Goal: Obtain resource: Obtain resource

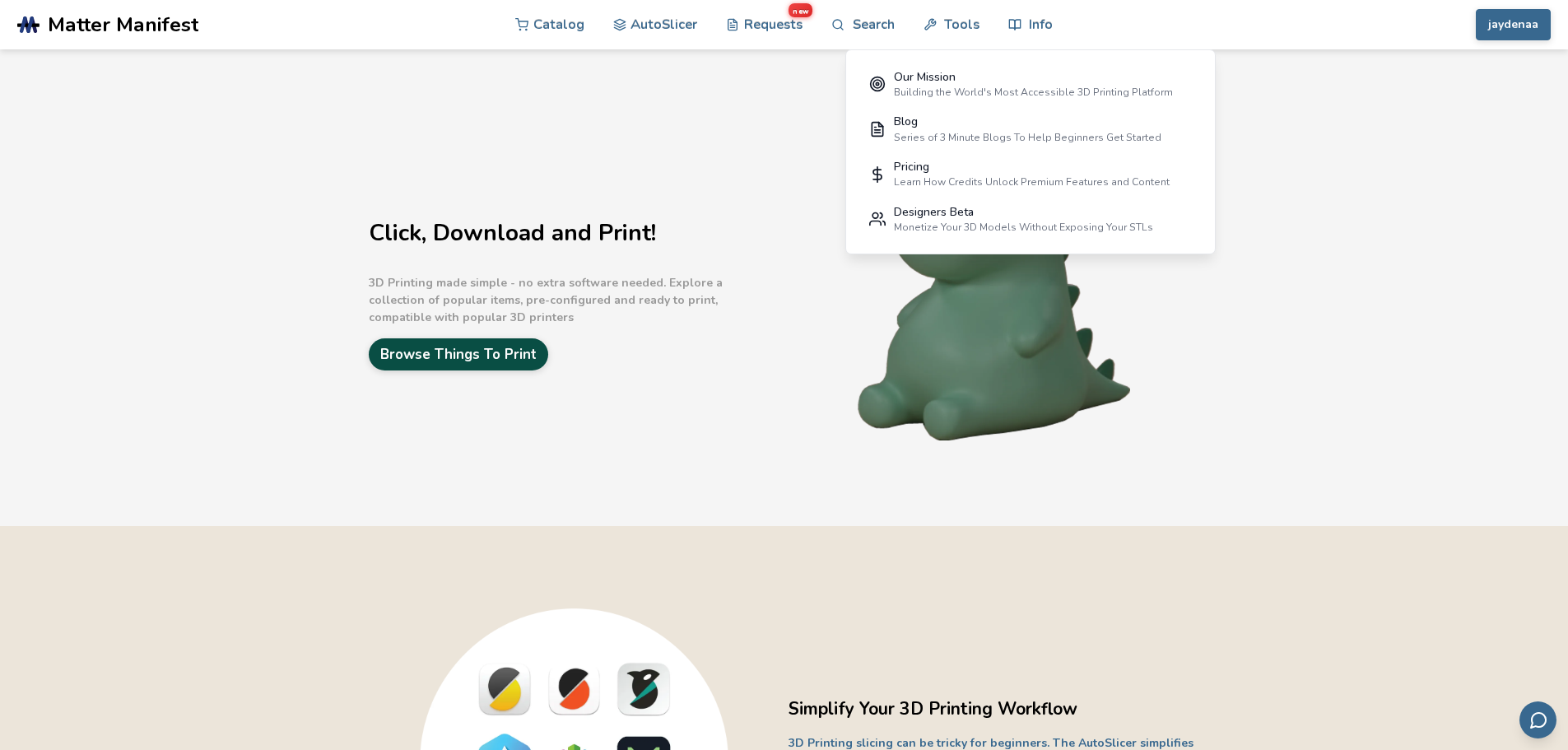
click at [451, 358] on link "Browse Things To Print" at bounding box center [458, 354] width 179 height 32
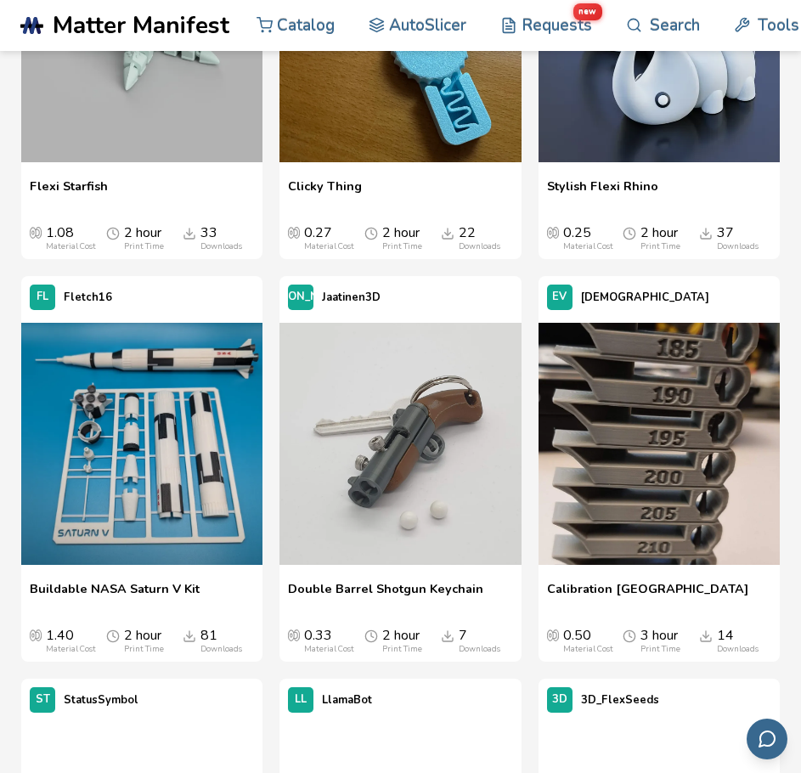
scroll to position [9695, 0]
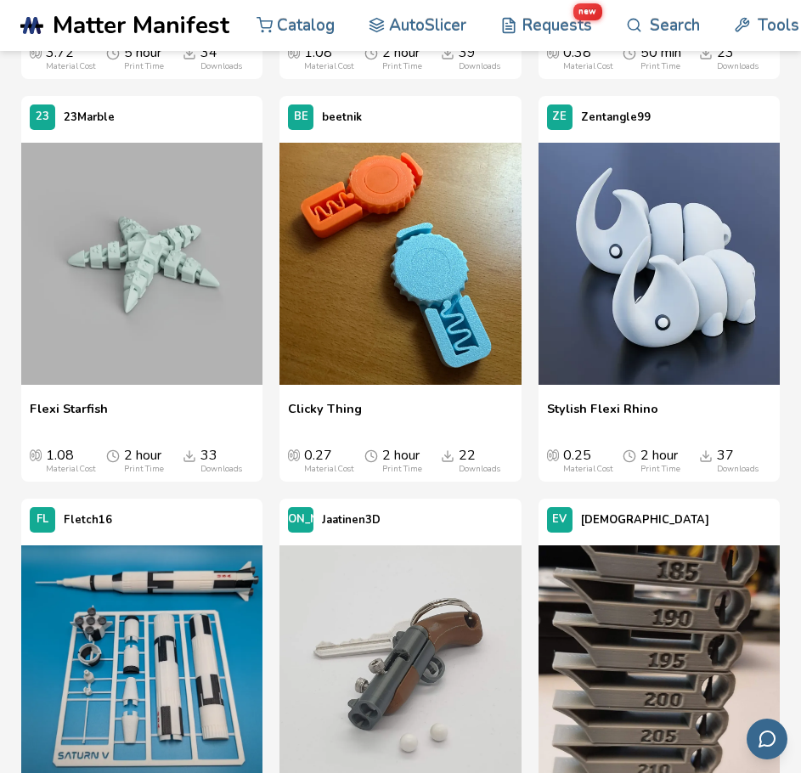
drag, startPoint x: 328, startPoint y: 559, endPoint x: 331, endPoint y: 98, distance: 461.5
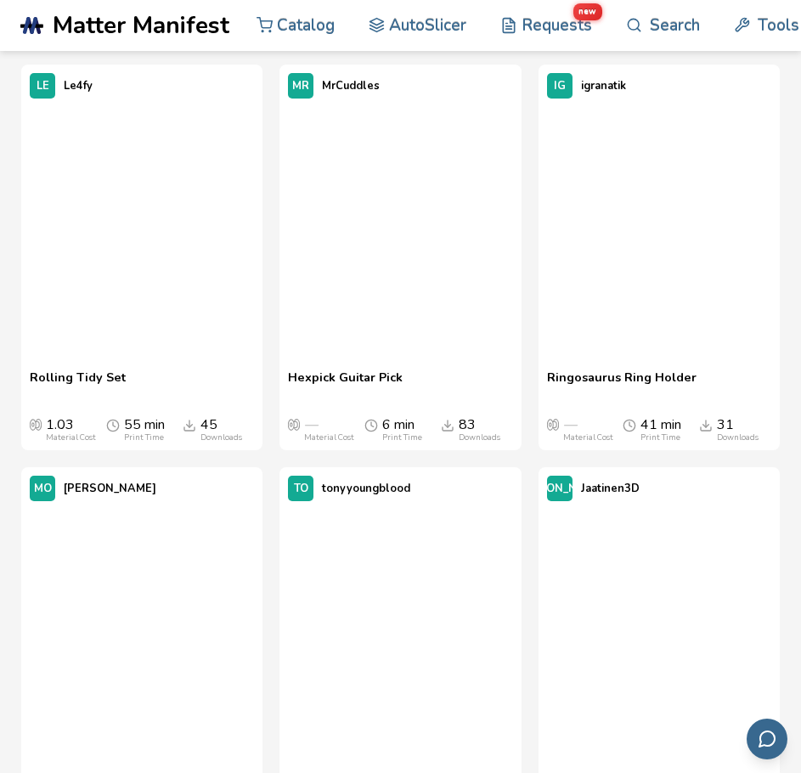
scroll to position [0, 0]
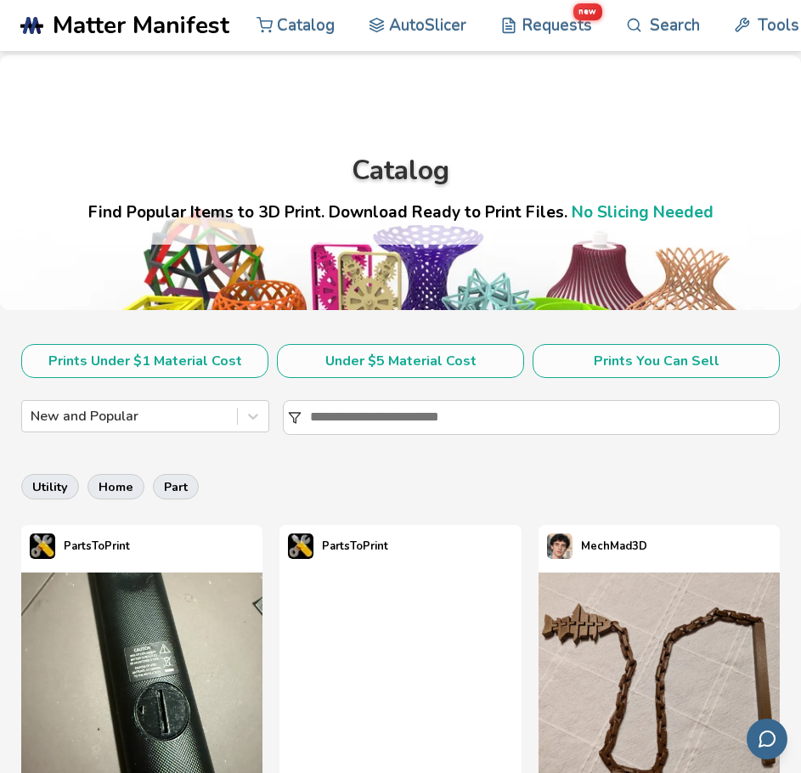
drag, startPoint x: 14, startPoint y: 433, endPoint x: 8, endPoint y: -6, distance: 438.6
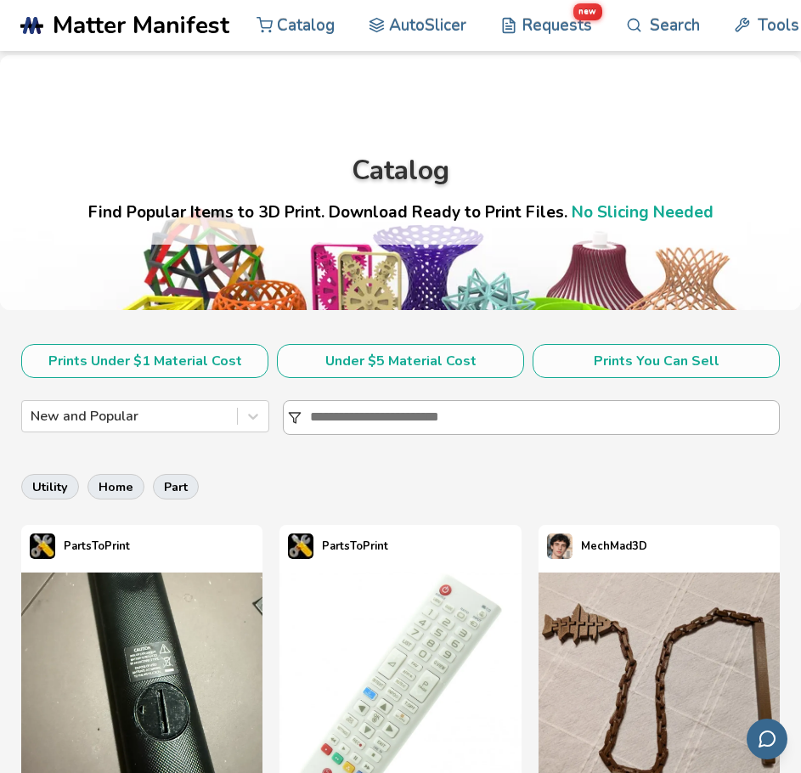
click at [377, 424] on input at bounding box center [544, 417] width 469 height 32
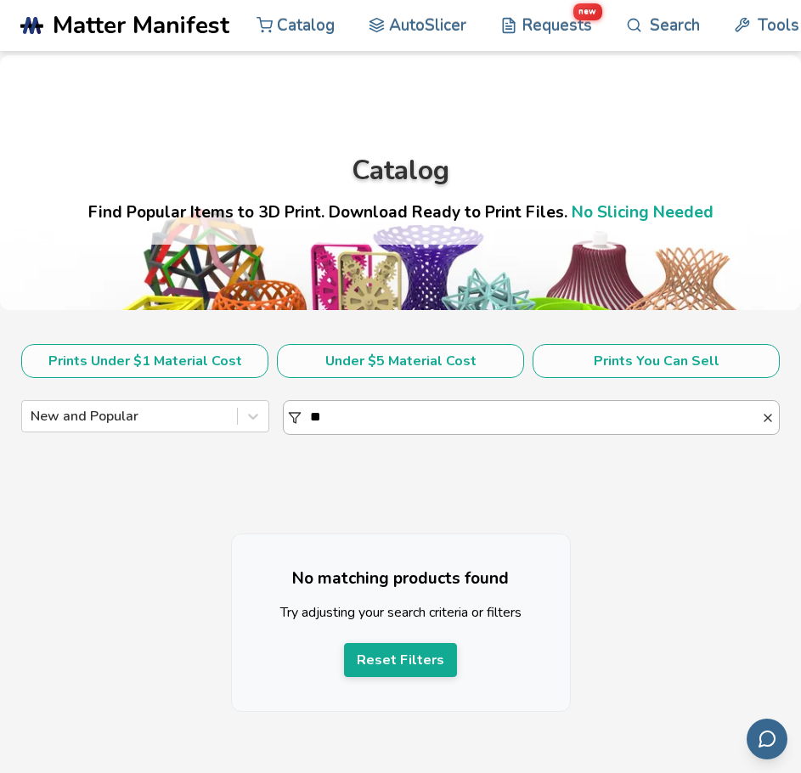
type input "*"
type input "****"
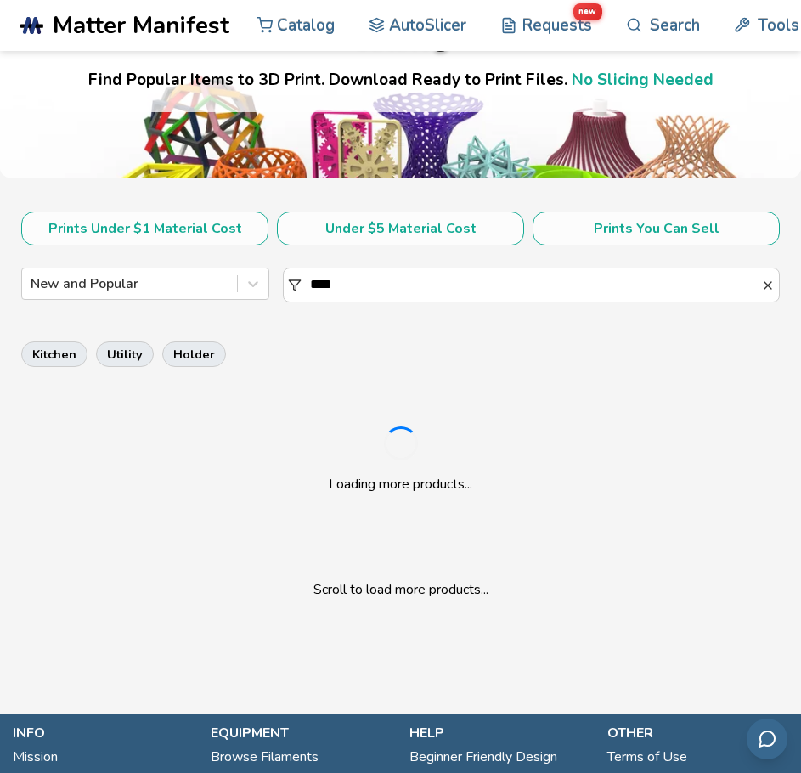
scroll to position [255, 0]
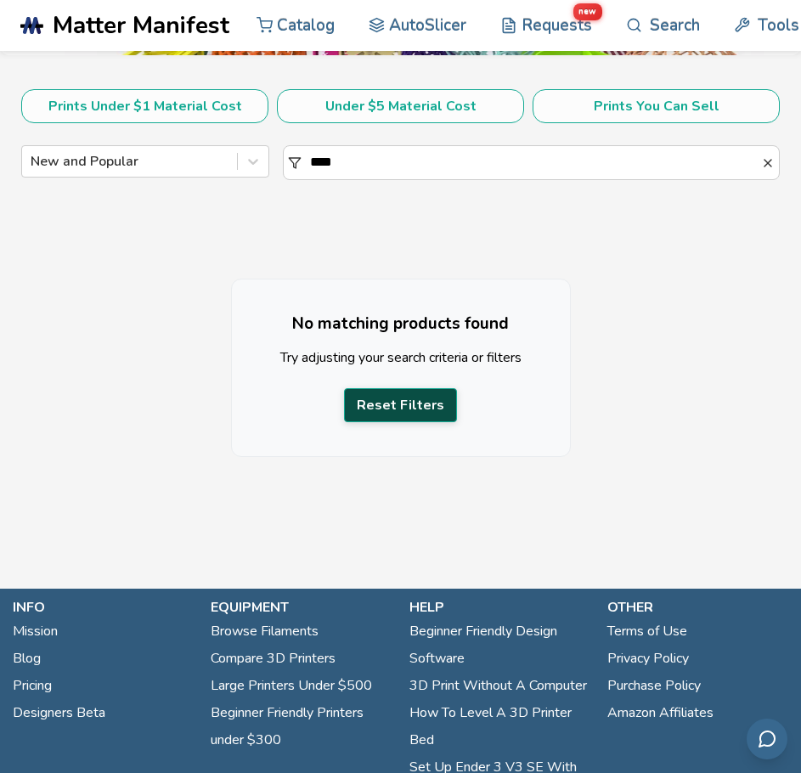
click at [392, 415] on button "Reset Filters" at bounding box center [400, 405] width 113 height 34
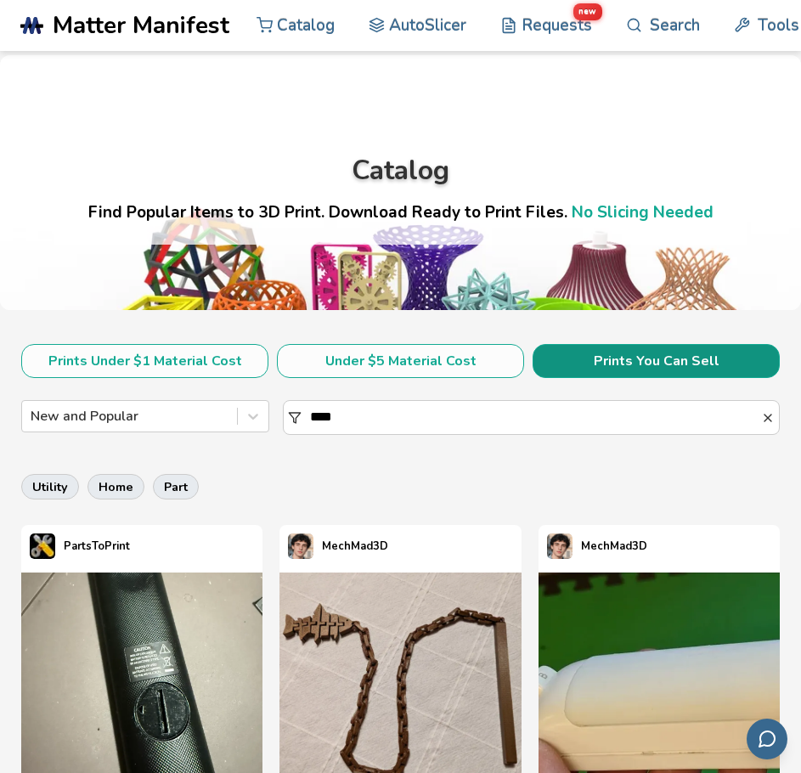
click at [672, 356] on button "Prints You Can Sell" at bounding box center [656, 361] width 247 height 34
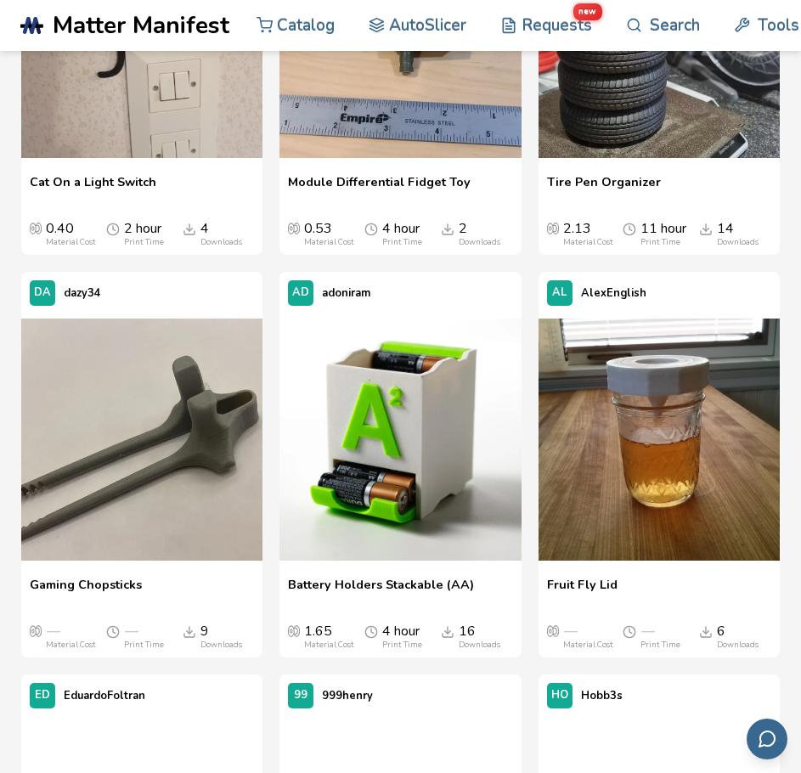
scroll to position [9944, 0]
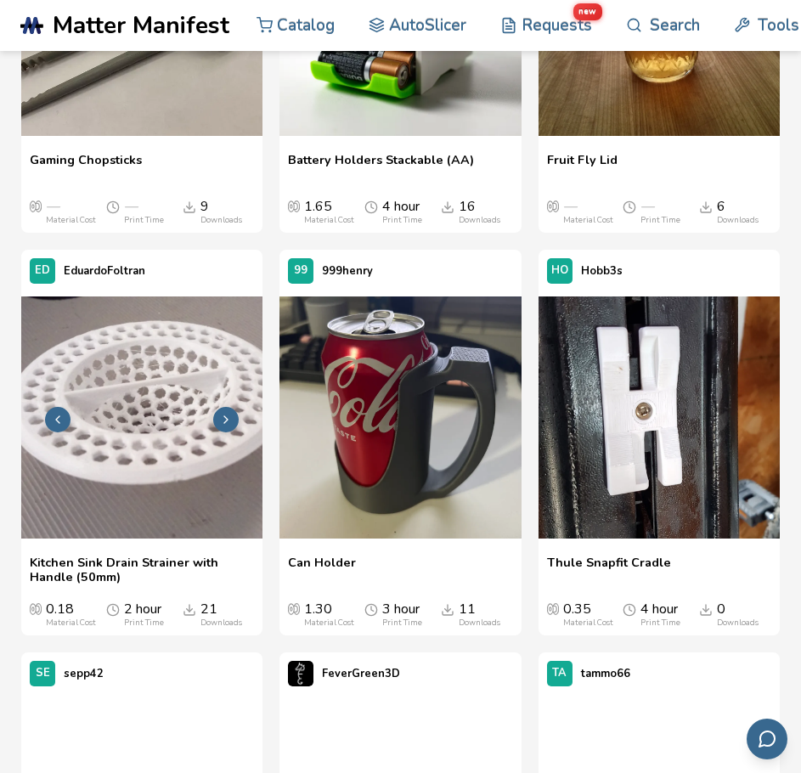
click at [158, 456] on img at bounding box center [141, 417] width 241 height 241
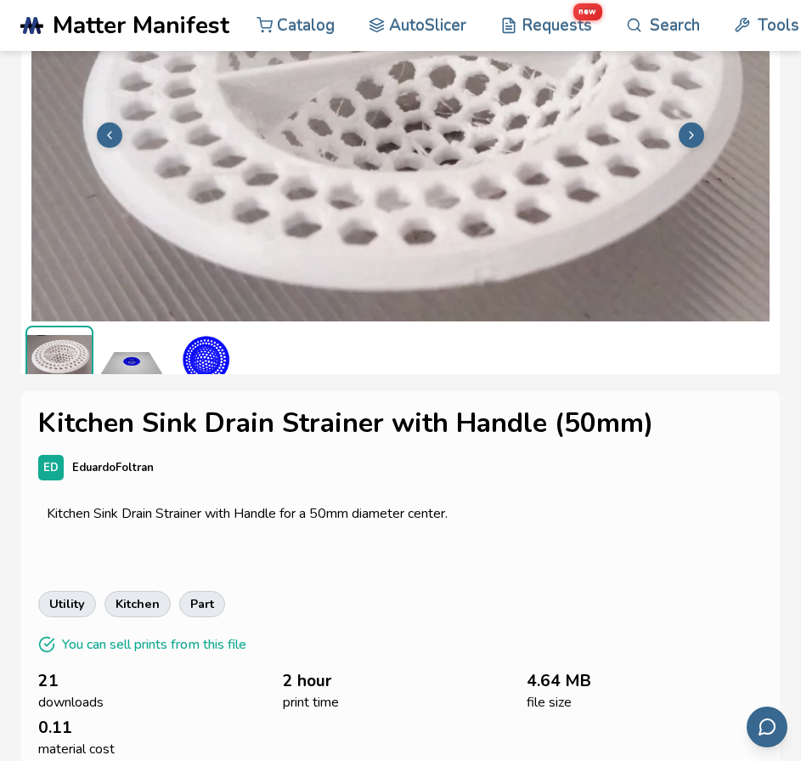
scroll to position [425, 0]
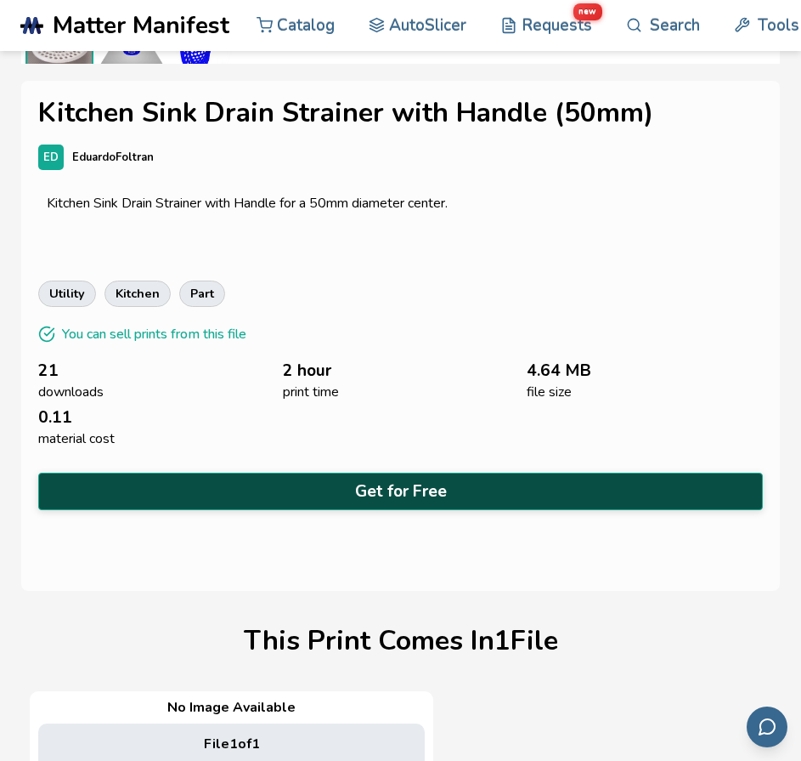
click at [324, 480] on button "Get for Free" at bounding box center [400, 491] width 725 height 37
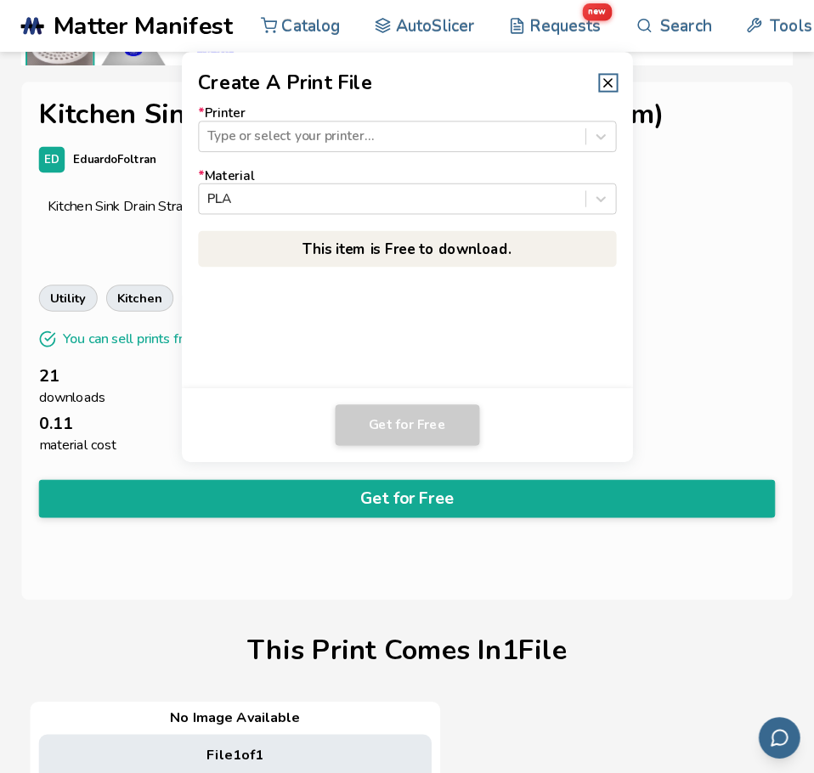
scroll to position [421, 0]
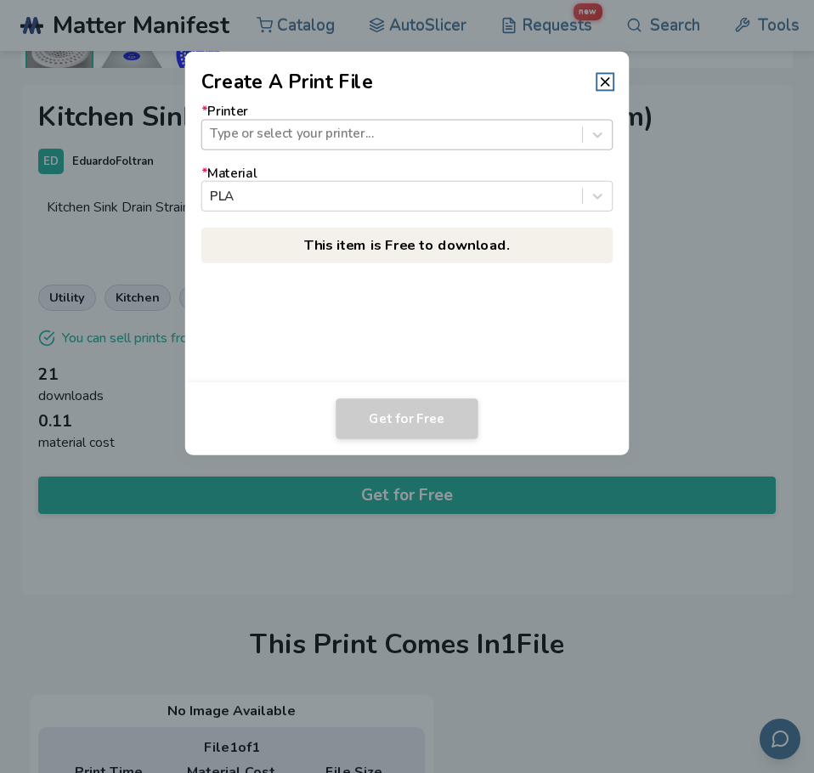
click at [285, 133] on div at bounding box center [392, 135] width 364 height 18
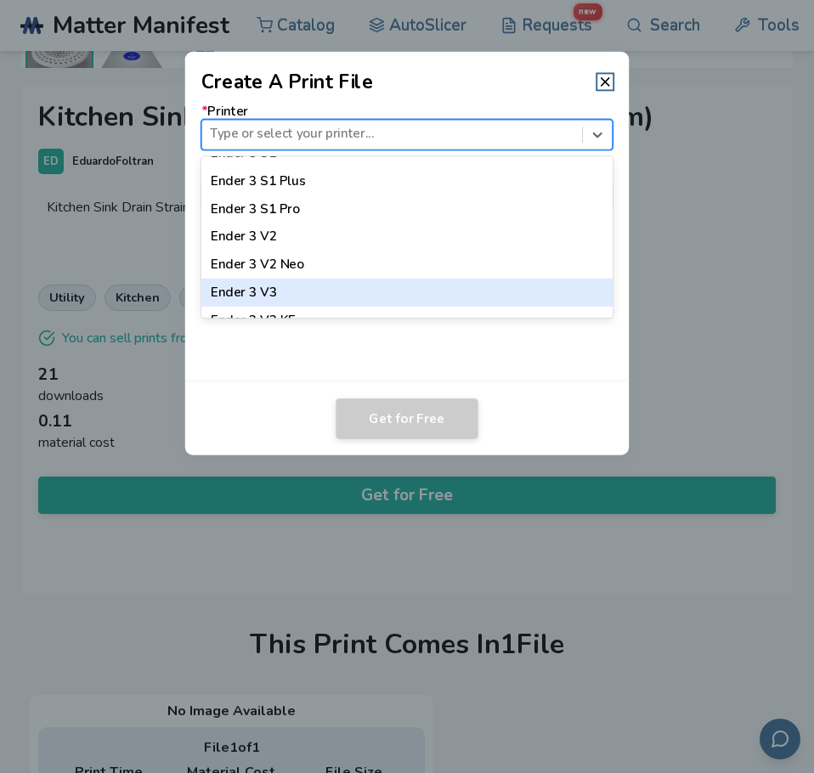
scroll to position [1275, 0]
click at [302, 294] on div "Ender 3 V3 SE" at bounding box center [407, 295] width 412 height 28
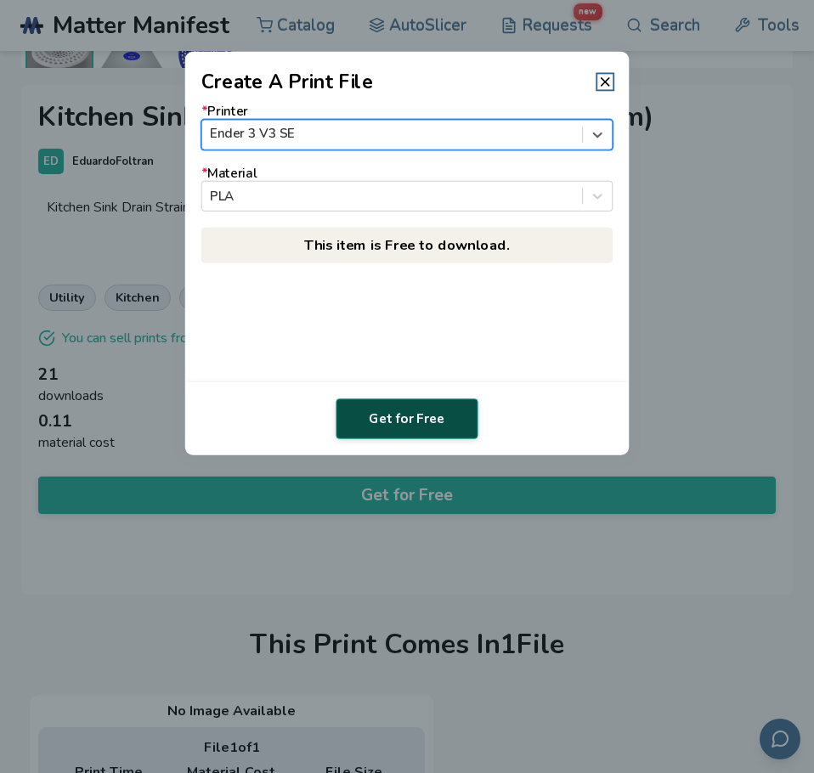
click at [390, 416] on button "Get for Free" at bounding box center [407, 419] width 142 height 41
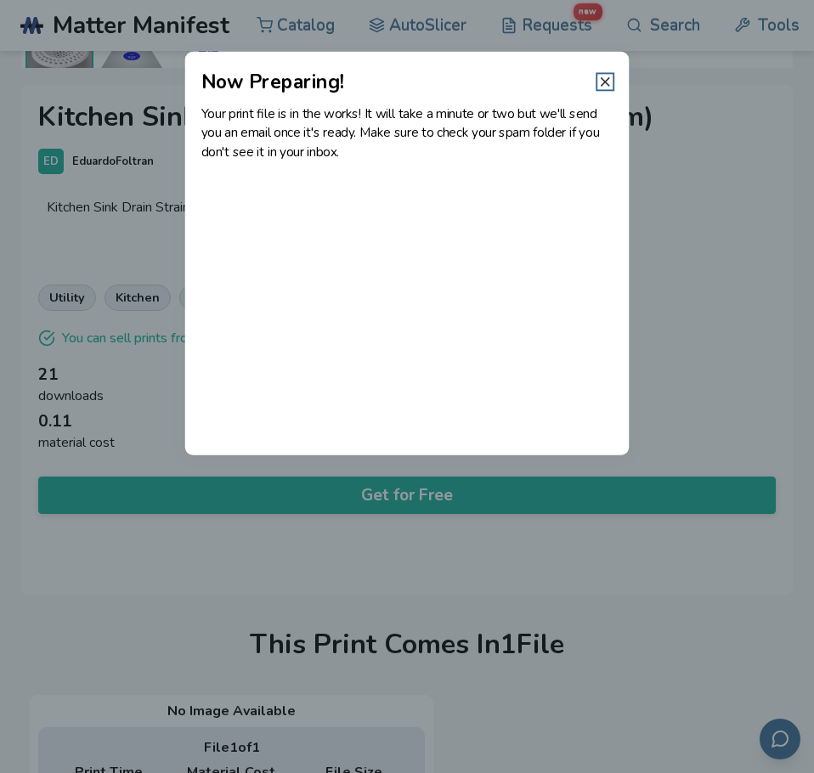
click at [603, 82] on icon at bounding box center [604, 81] width 15 height 15
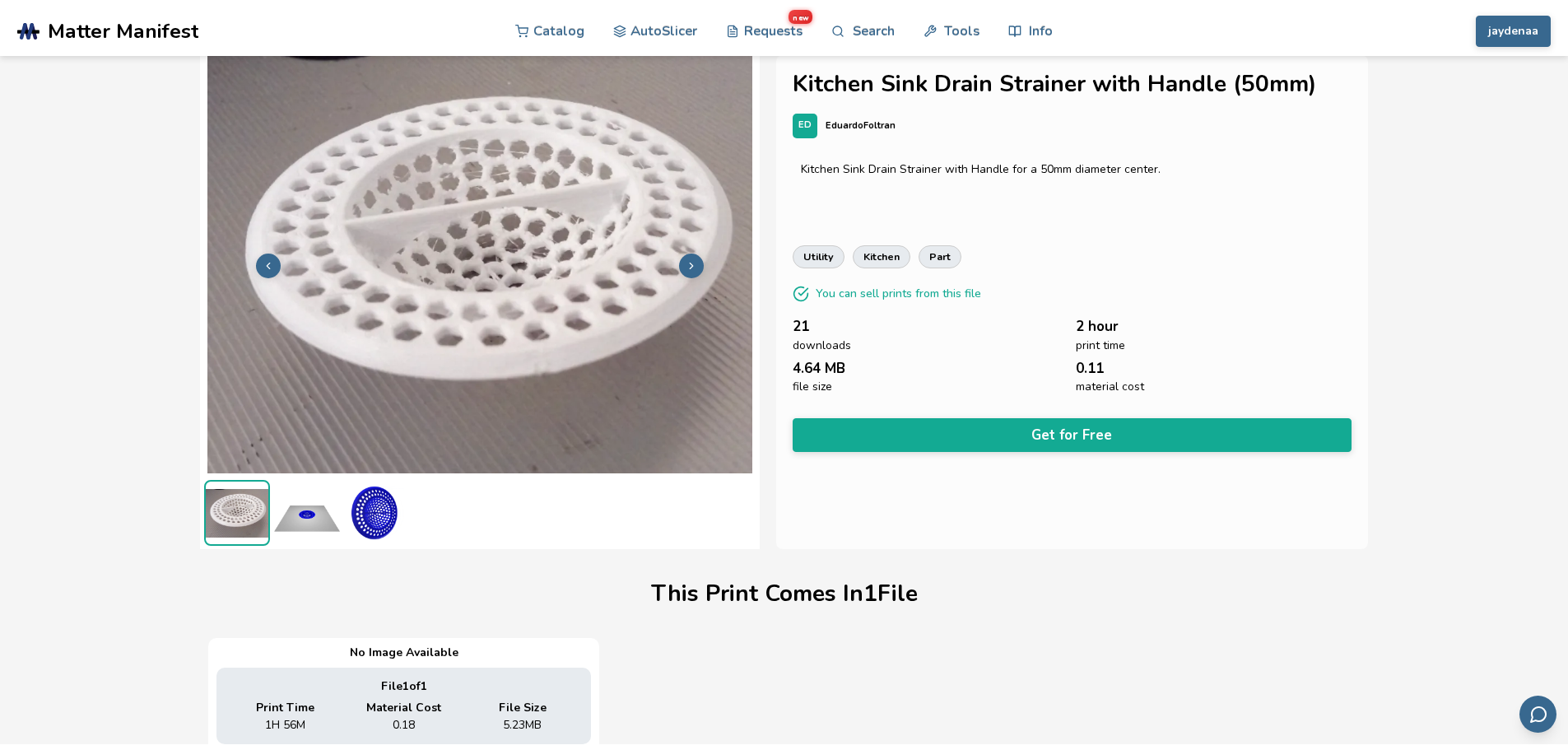
scroll to position [0, 0]
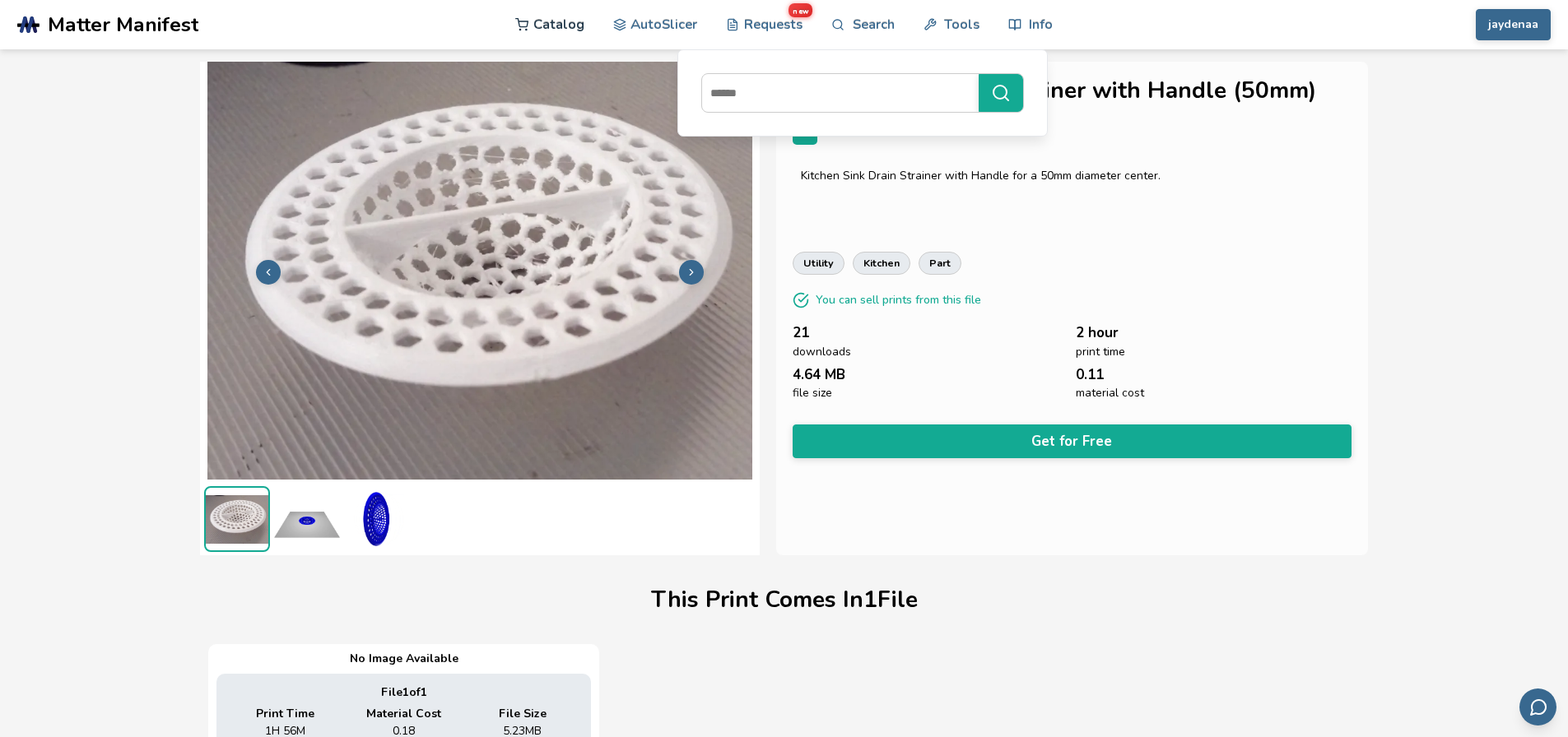
click at [555, 27] on link "Catalog" at bounding box center [549, 24] width 69 height 49
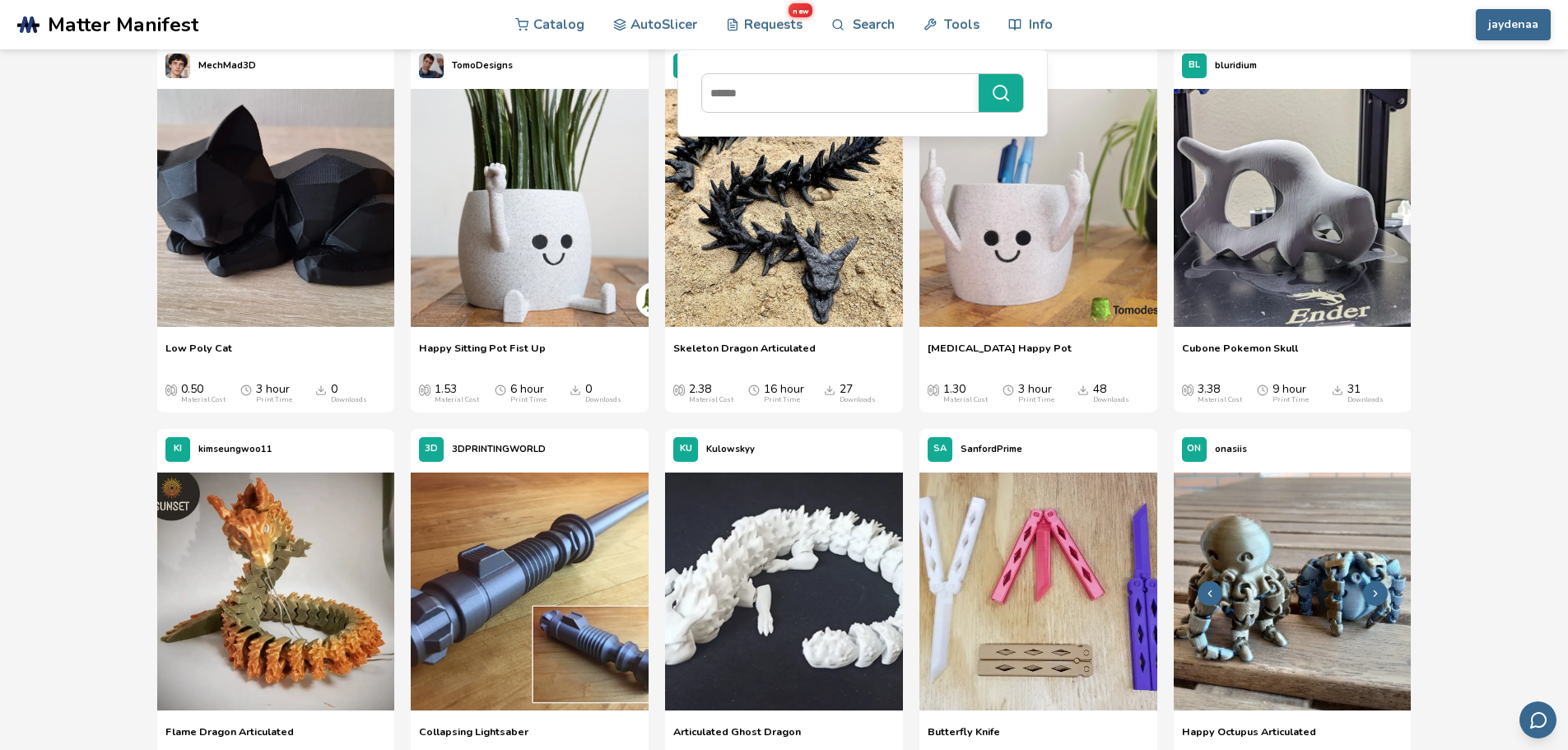
drag, startPoint x: 1400, startPoint y: 273, endPoint x: 1410, endPoint y: 386, distance: 113.4
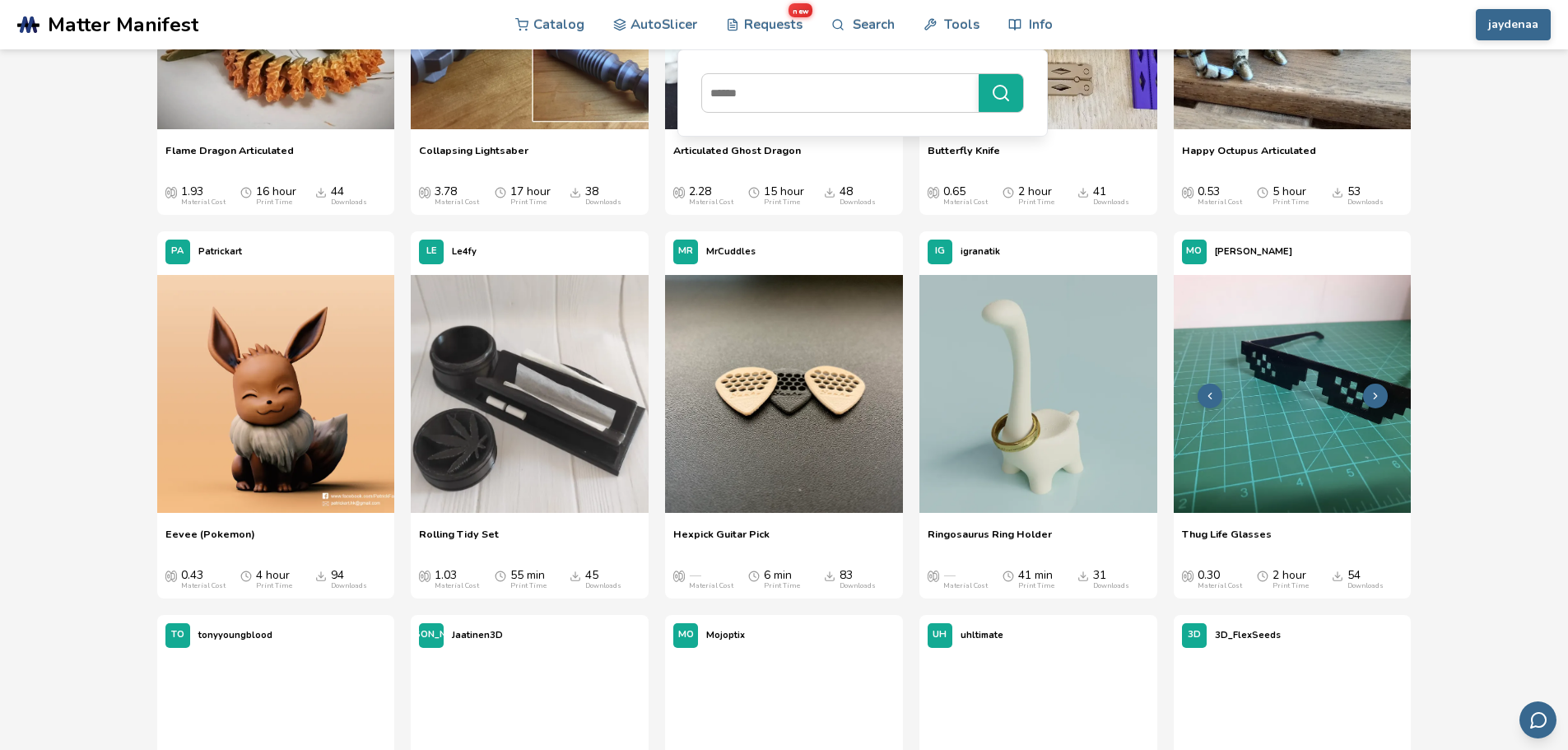
drag, startPoint x: 1400, startPoint y: 242, endPoint x: 1406, endPoint y: 367, distance: 125.1
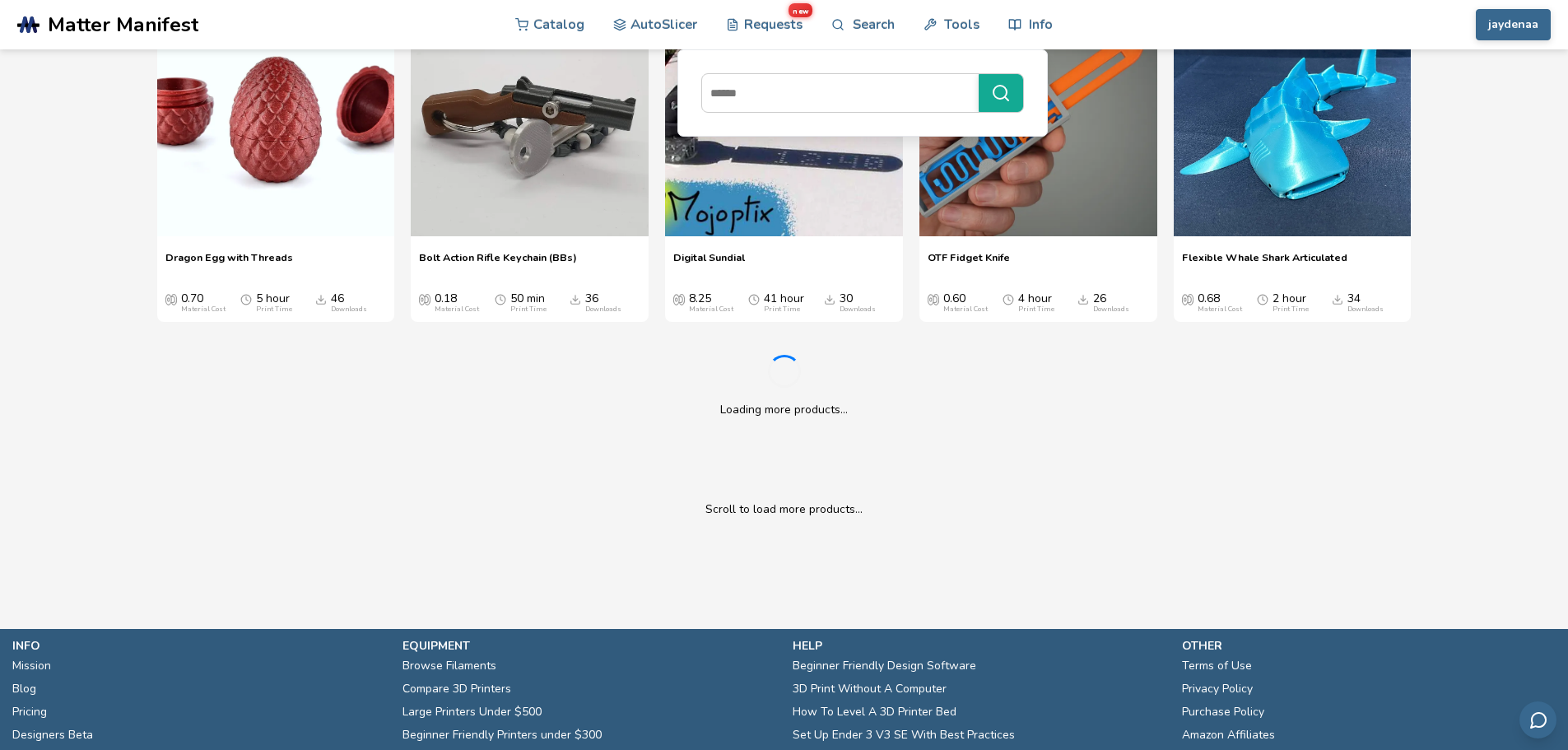
drag, startPoint x: 1416, startPoint y: 312, endPoint x: 1415, endPoint y: 453, distance: 141.0
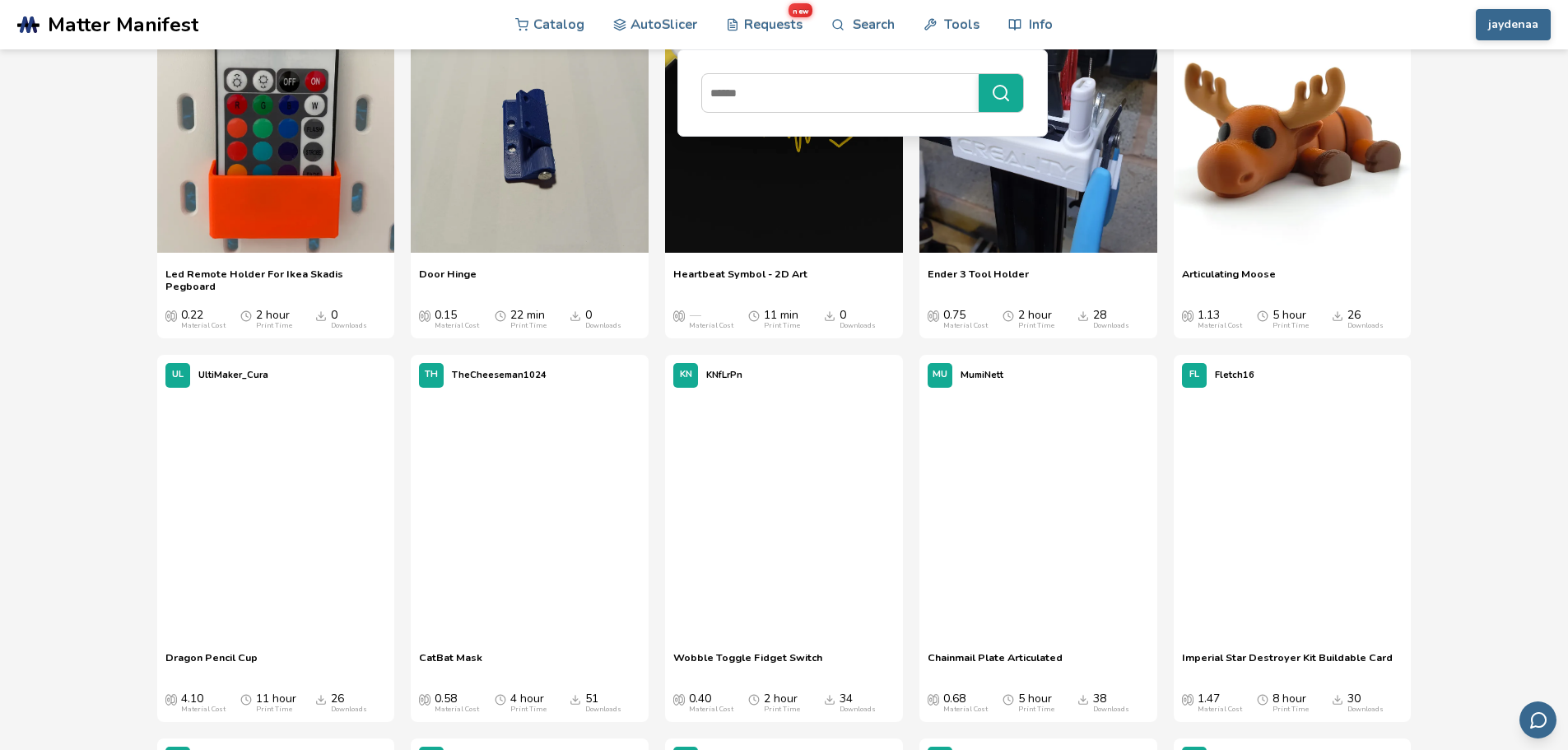
drag, startPoint x: 1447, startPoint y: 317, endPoint x: 1459, endPoint y: 431, distance: 114.6
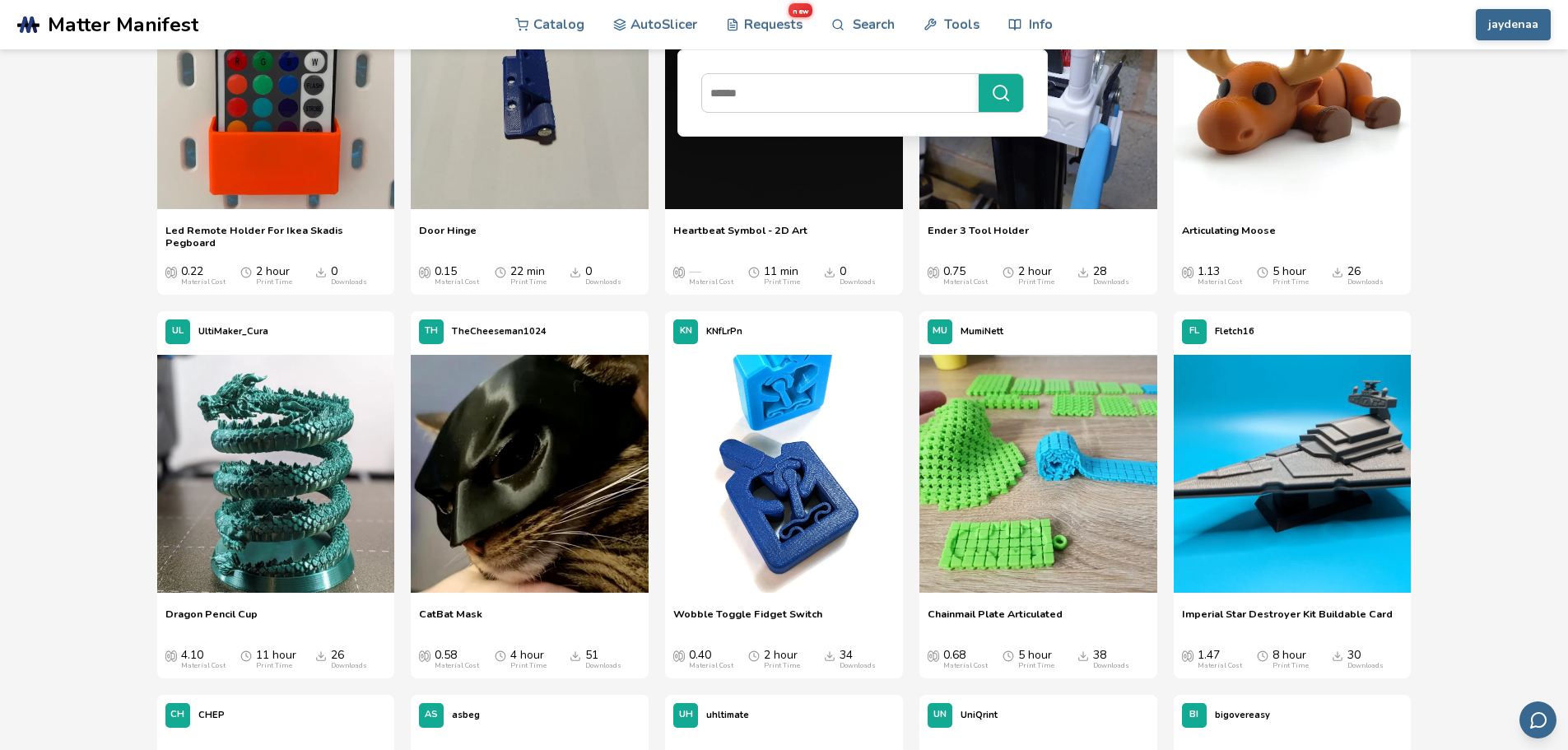
scroll to position [3328, 0]
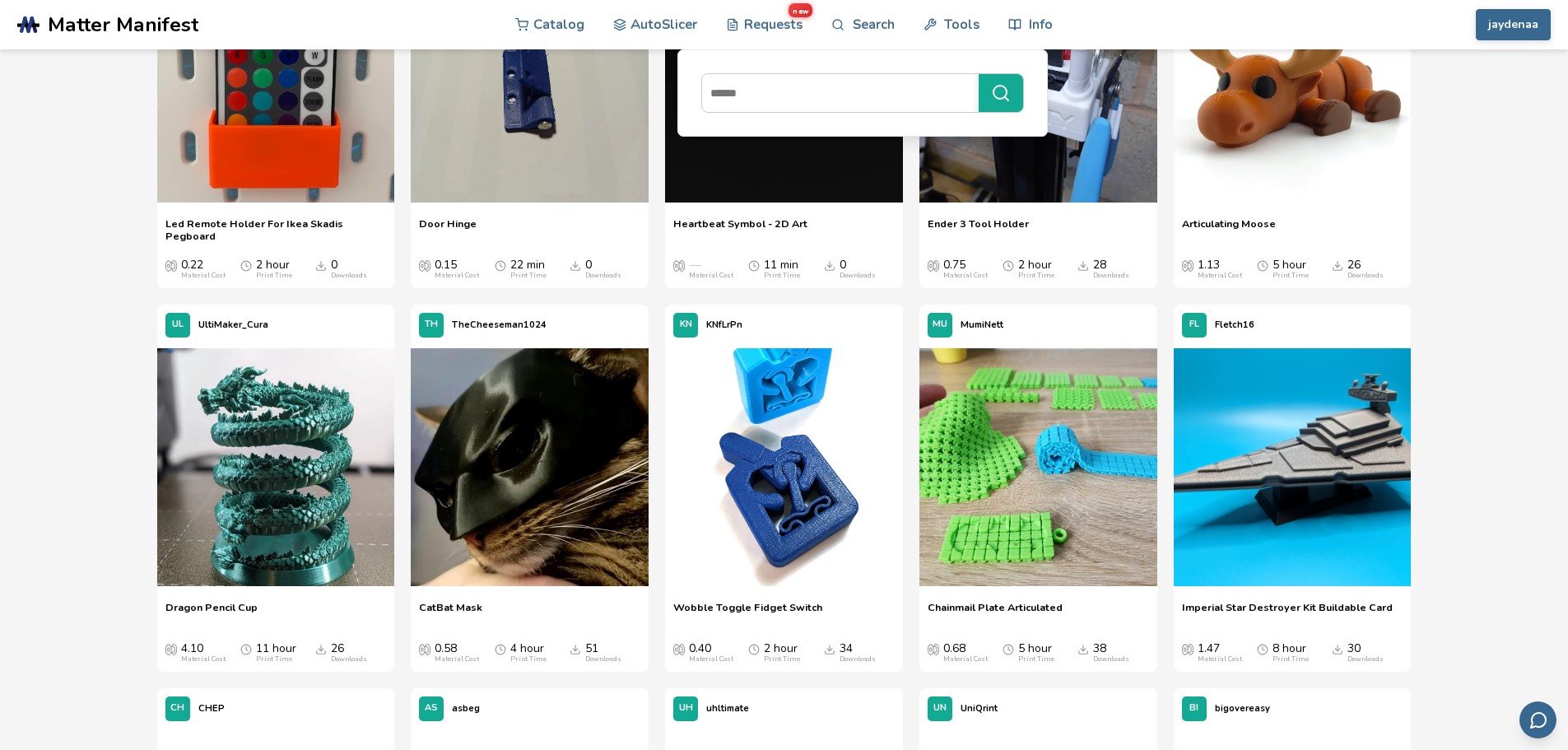
drag, startPoint x: 1456, startPoint y: 343, endPoint x: 1453, endPoint y: 368, distance: 25.2
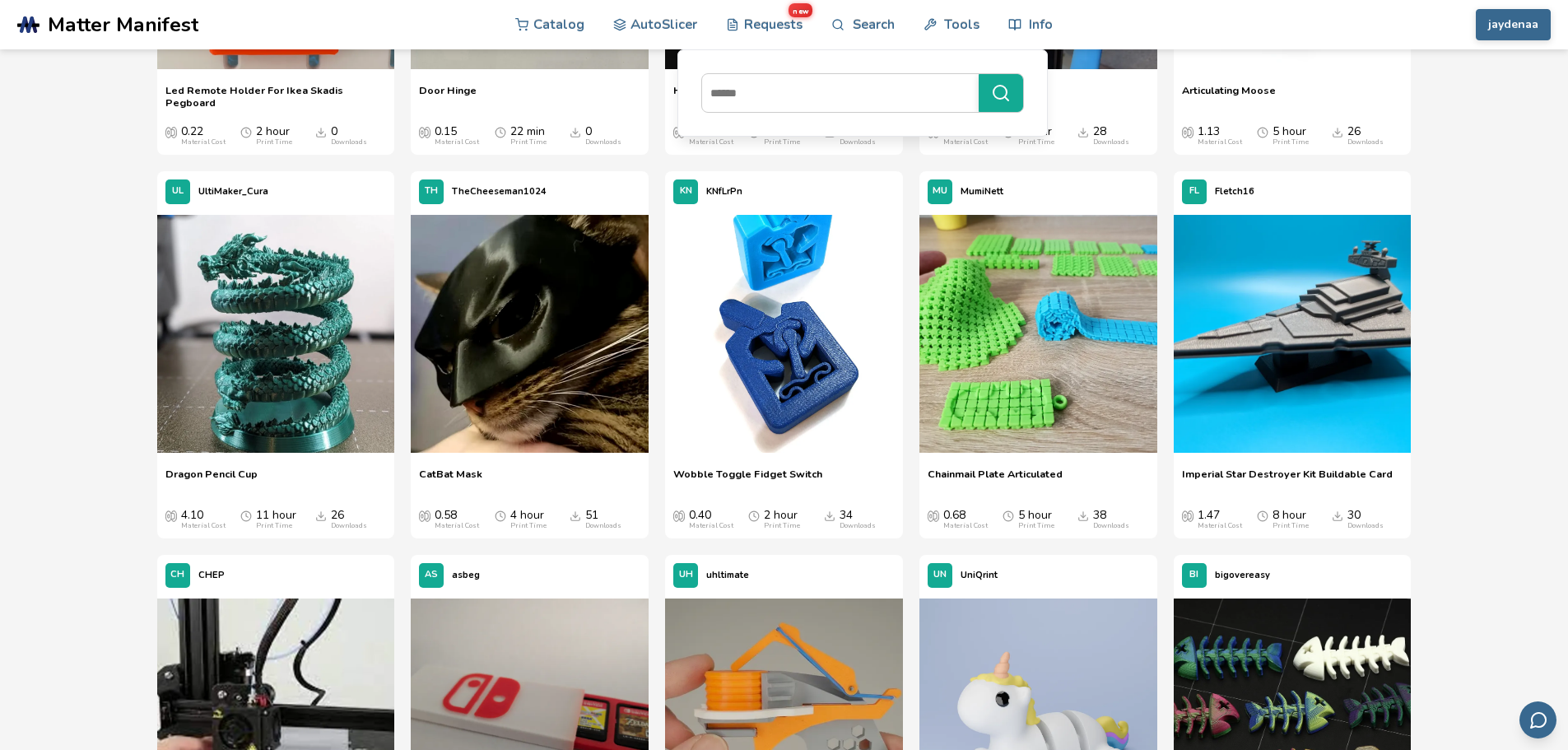
drag, startPoint x: 1473, startPoint y: 276, endPoint x: 1466, endPoint y: 355, distance: 79.3
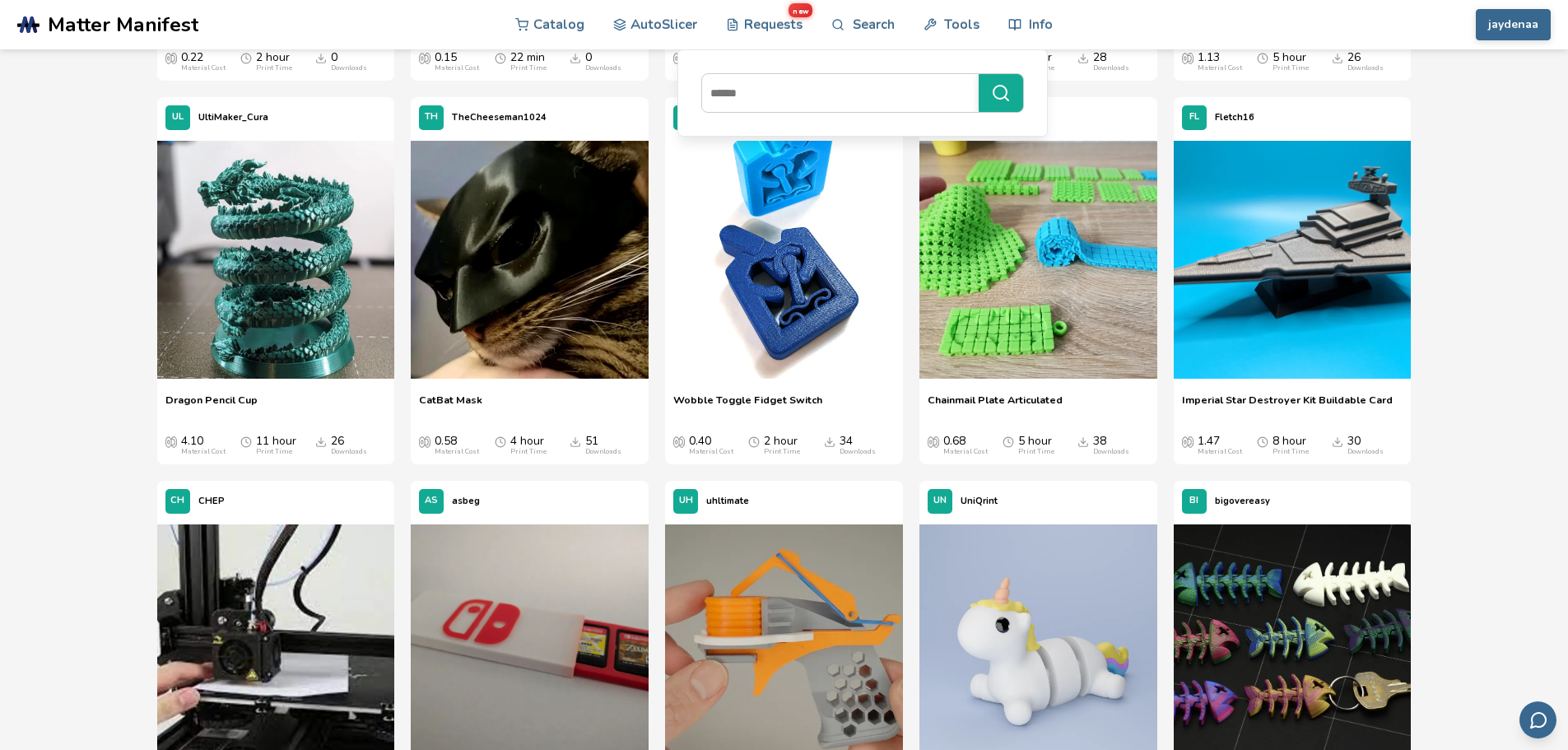
scroll to position [3570, 0]
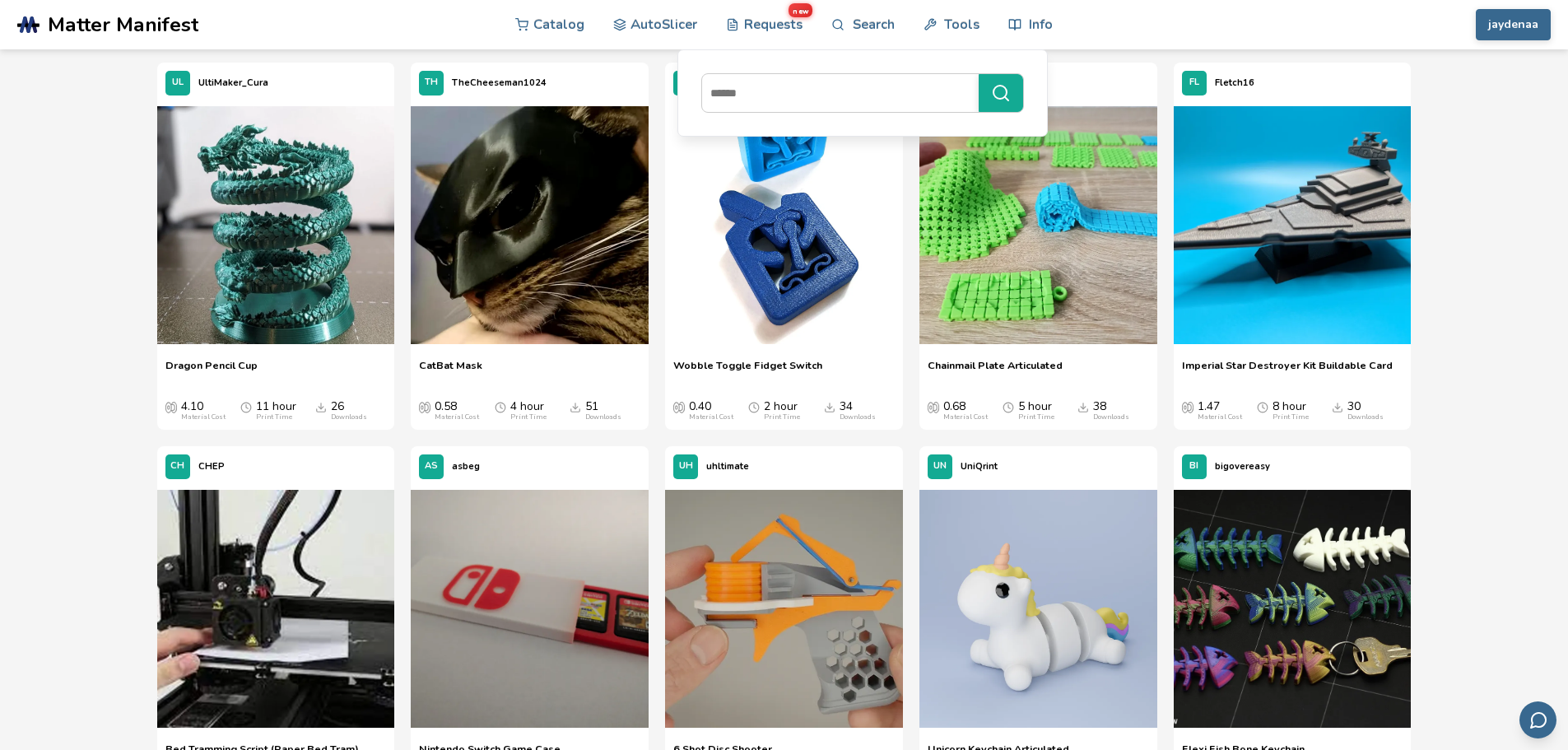
drag, startPoint x: 1452, startPoint y: 283, endPoint x: 1463, endPoint y: 322, distance: 40.5
click at [1056, 317] on img at bounding box center [1038, 226] width 238 height 238
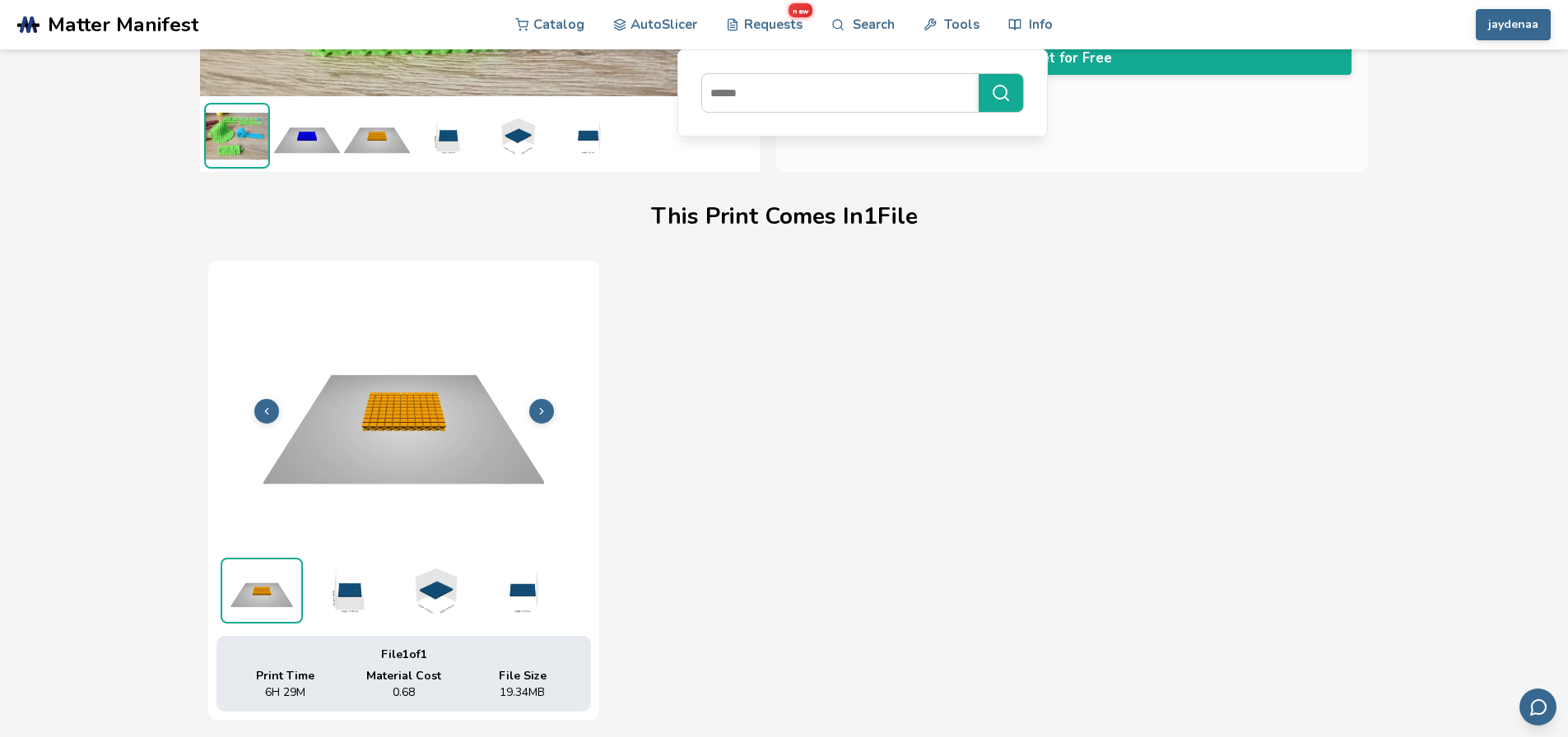
scroll to position [562, 0]
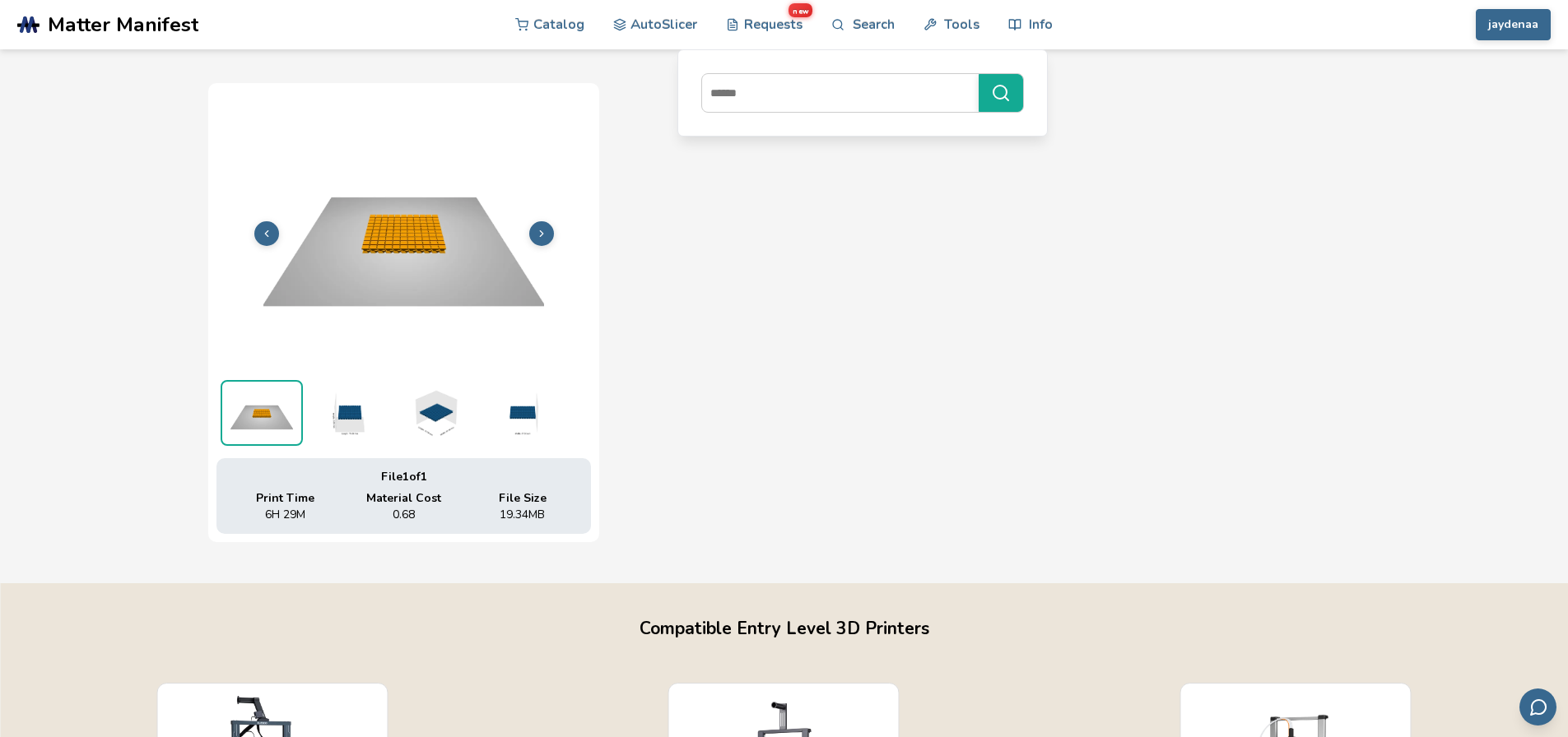
click at [335, 414] on img at bounding box center [348, 414] width 82 height 66
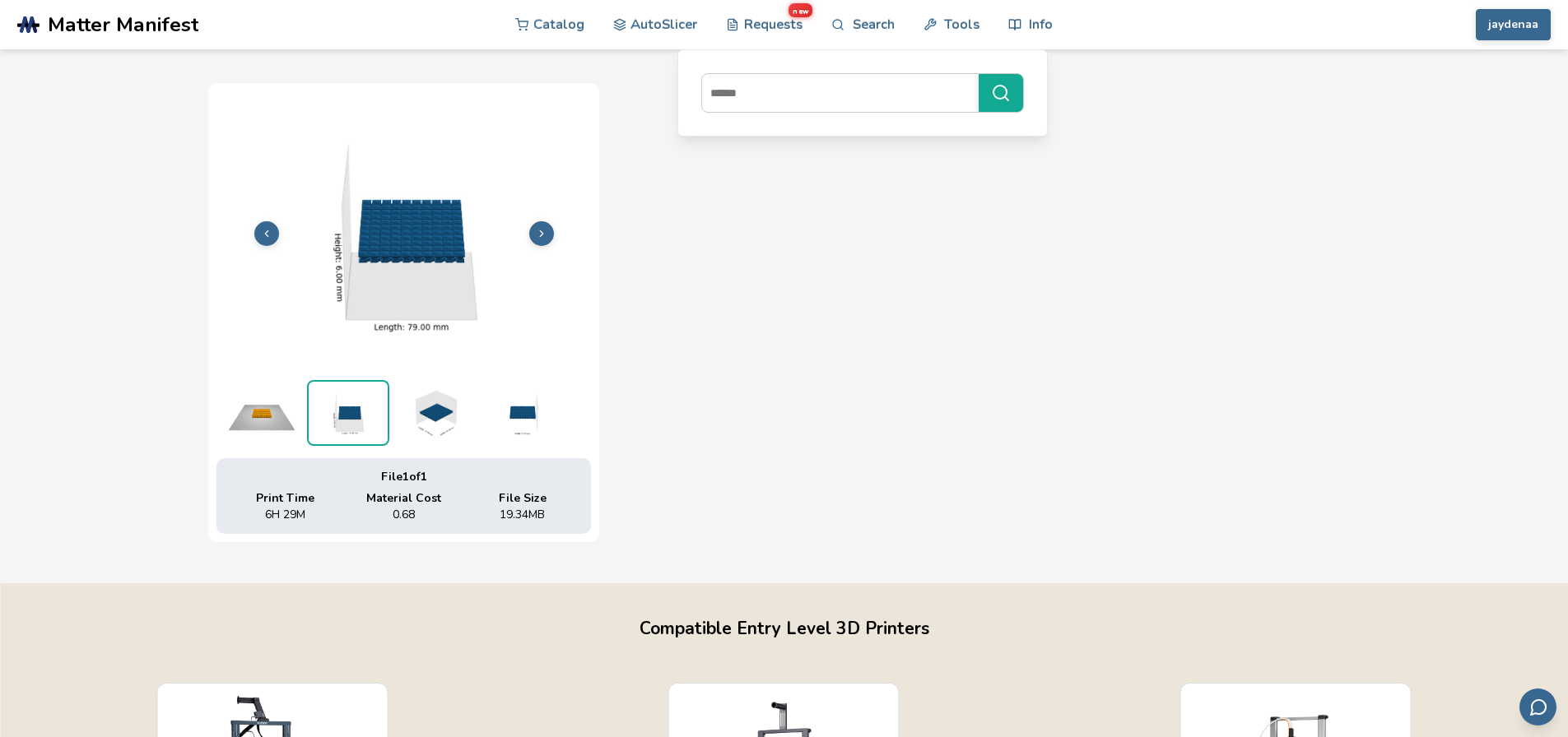
click at [425, 432] on img at bounding box center [434, 414] width 82 height 66
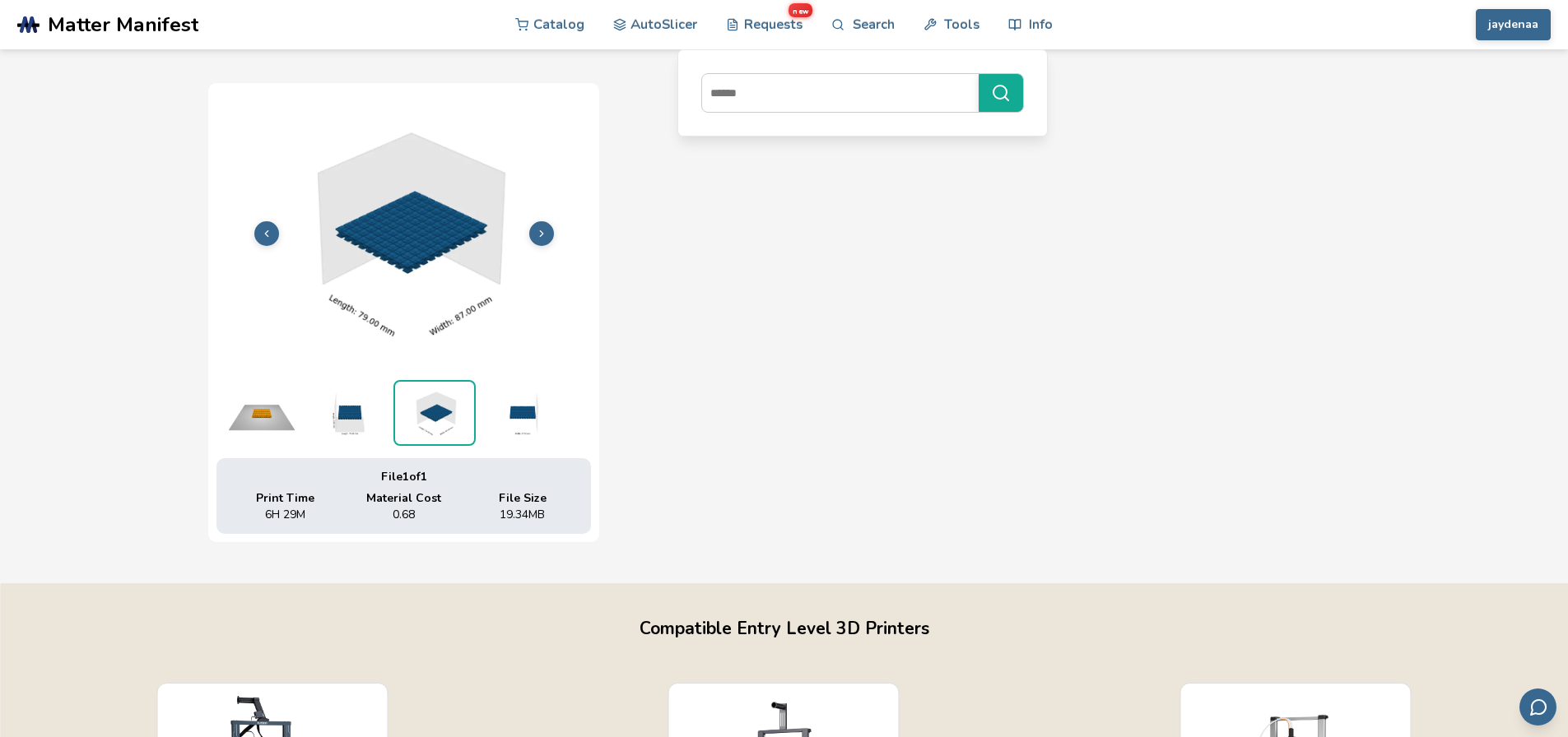
click at [539, 425] on img at bounding box center [520, 414] width 82 height 66
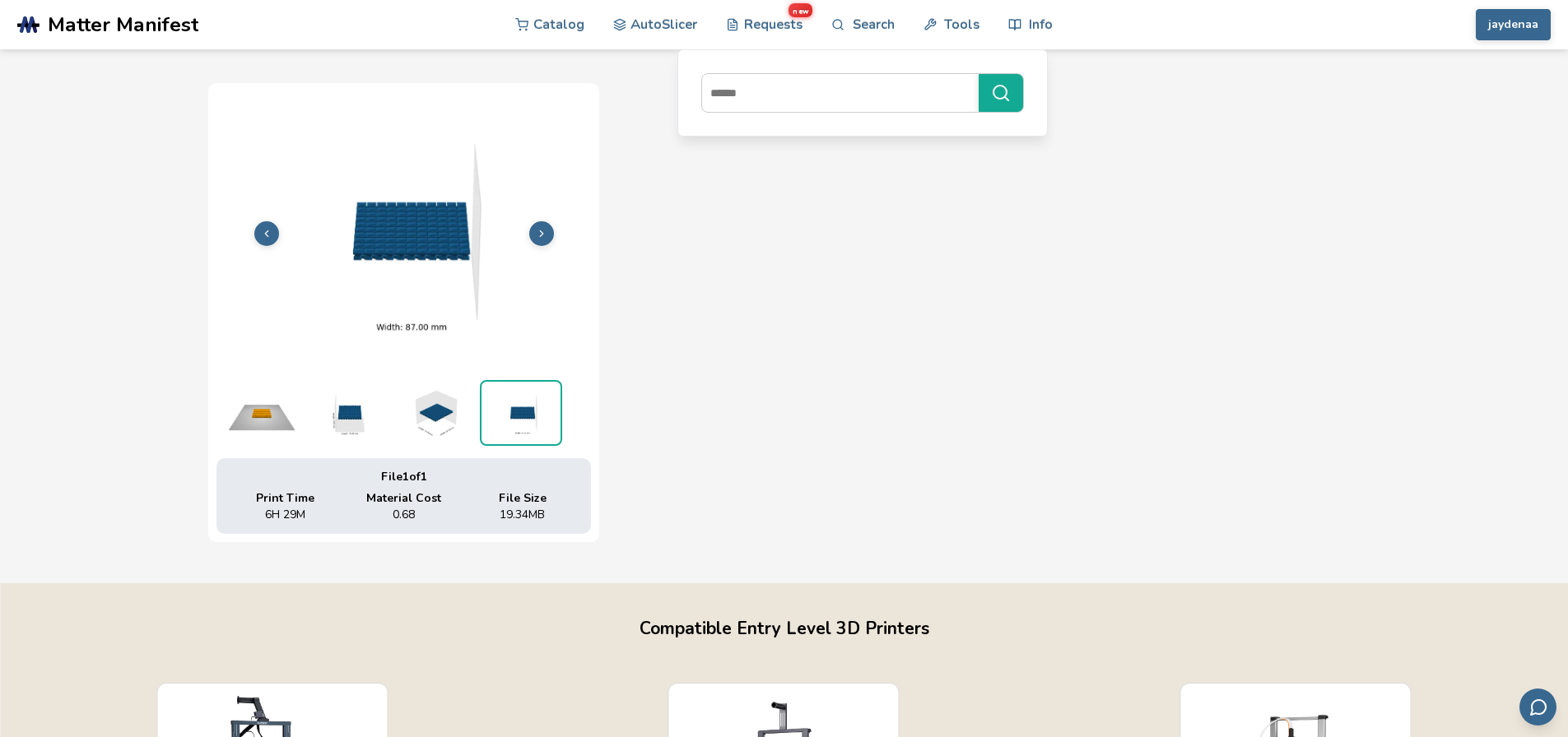
click at [258, 419] on img at bounding box center [261, 414] width 82 height 66
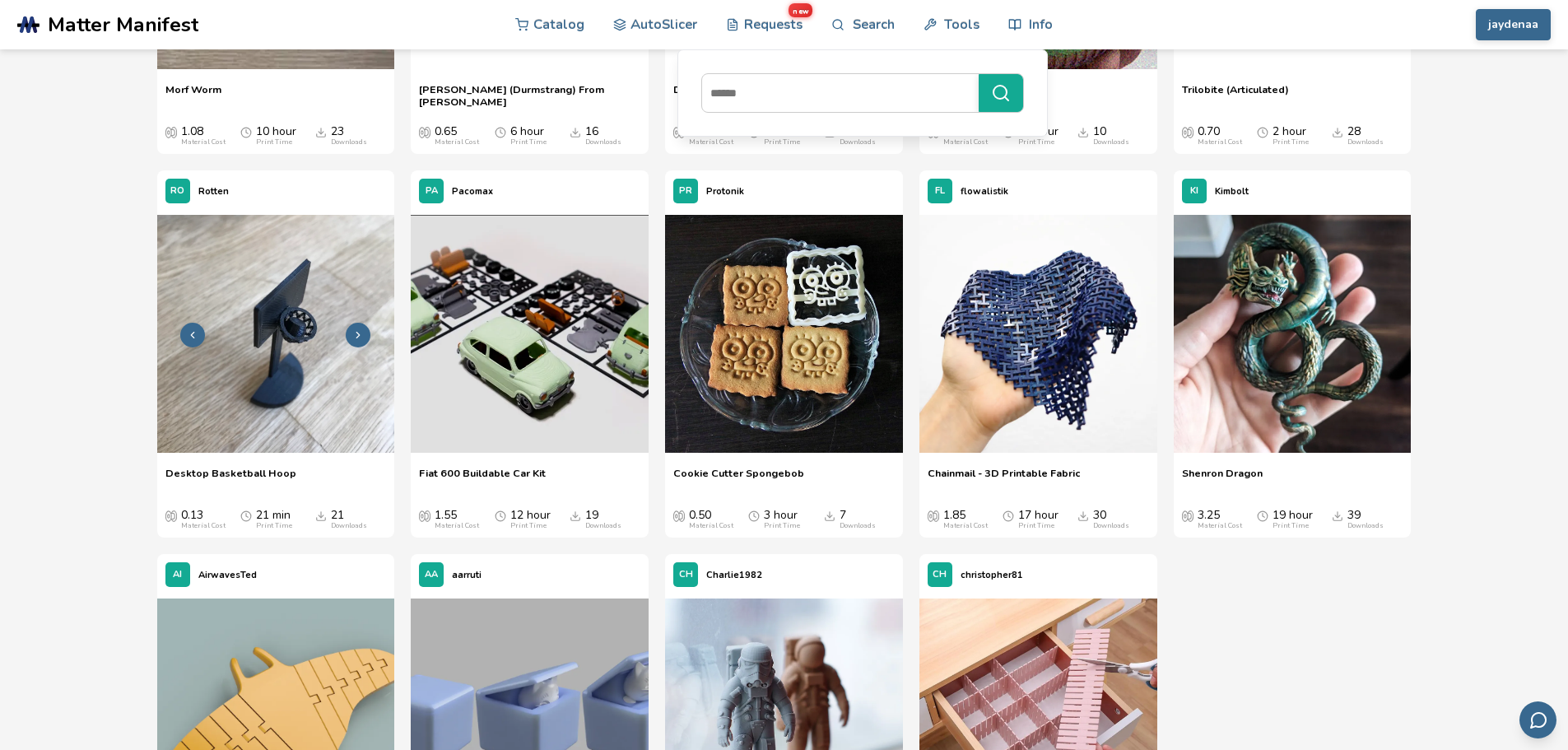
scroll to position [8094, 0]
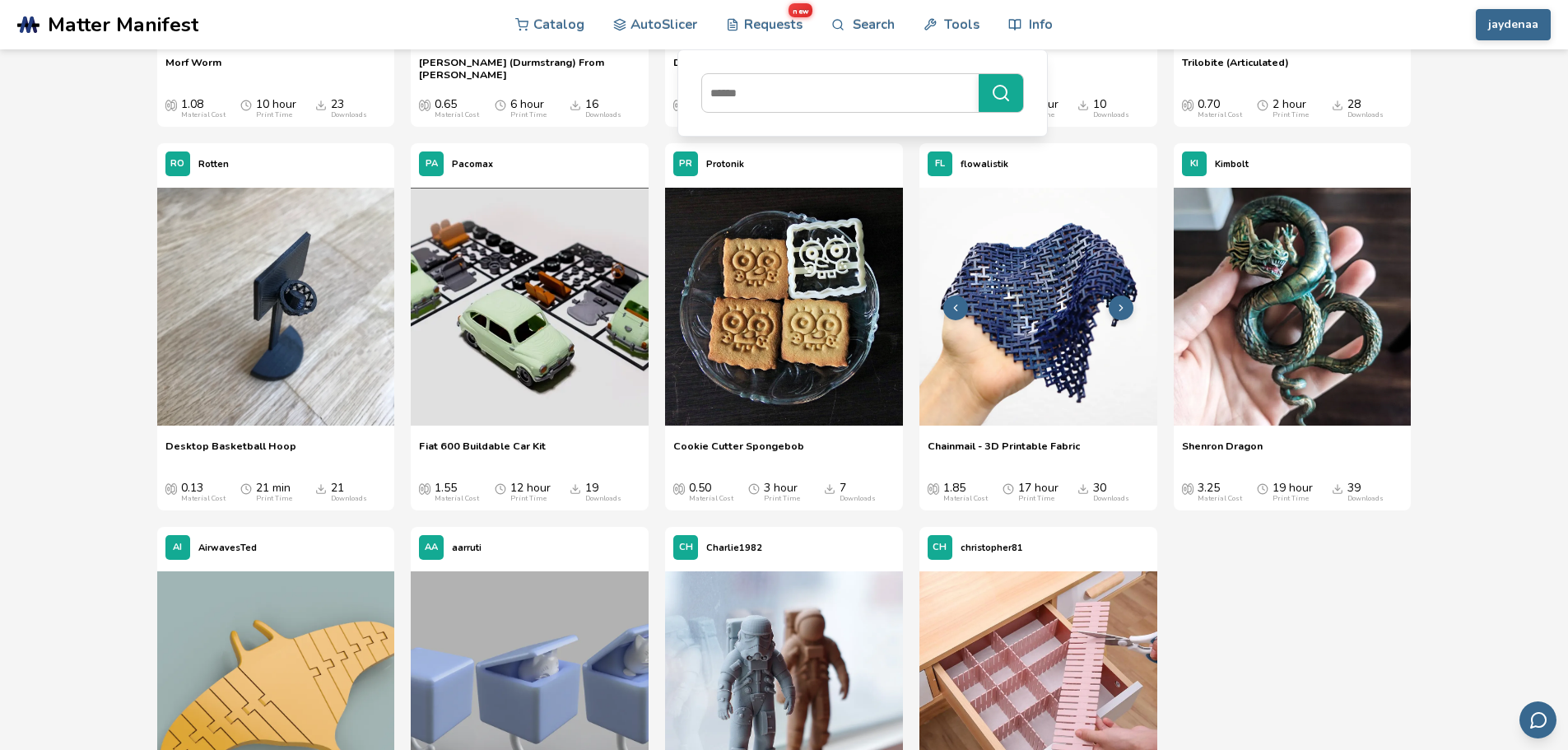
click at [1113, 308] on button at bounding box center [1121, 307] width 24 height 24
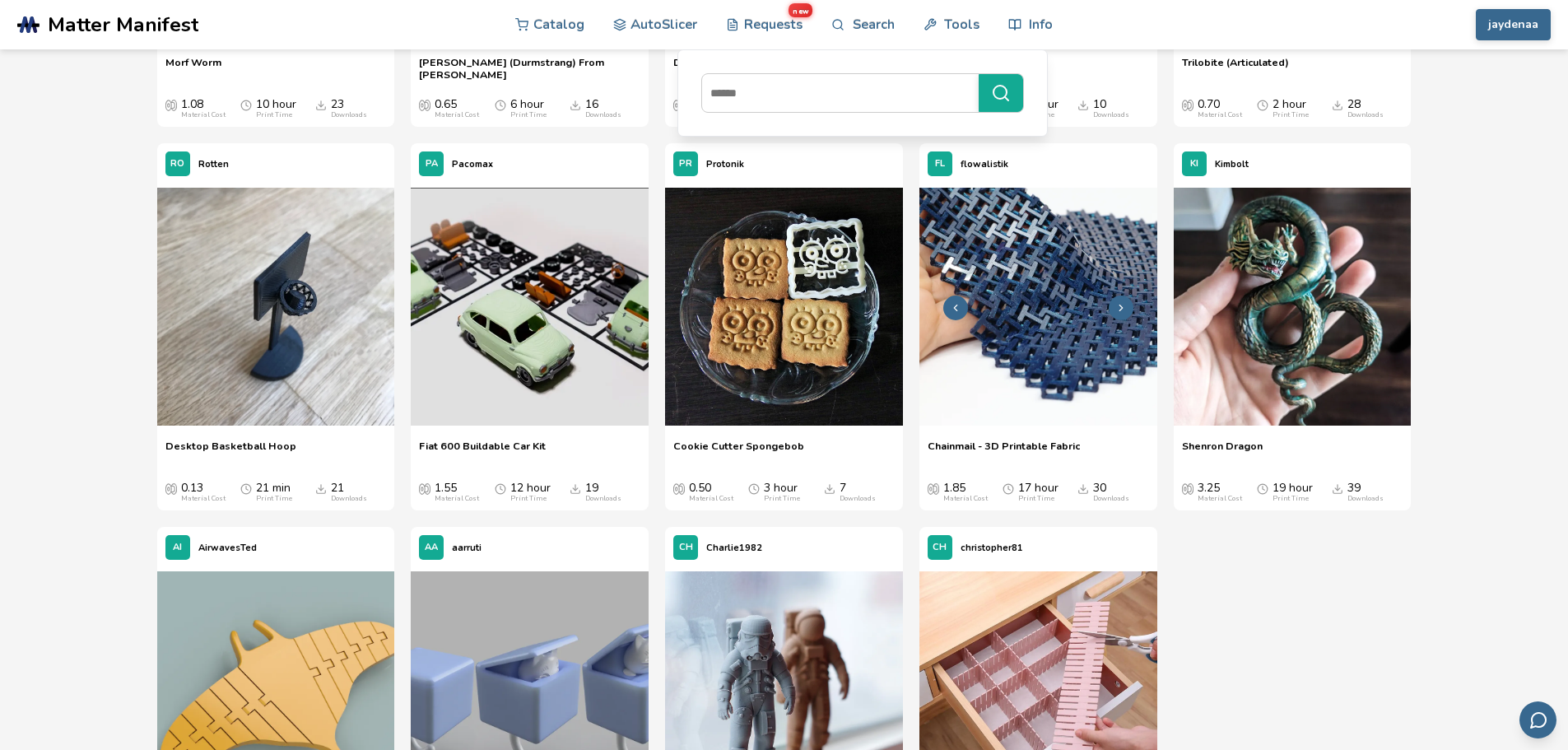
click at [1118, 304] on icon at bounding box center [1122, 308] width 12 height 12
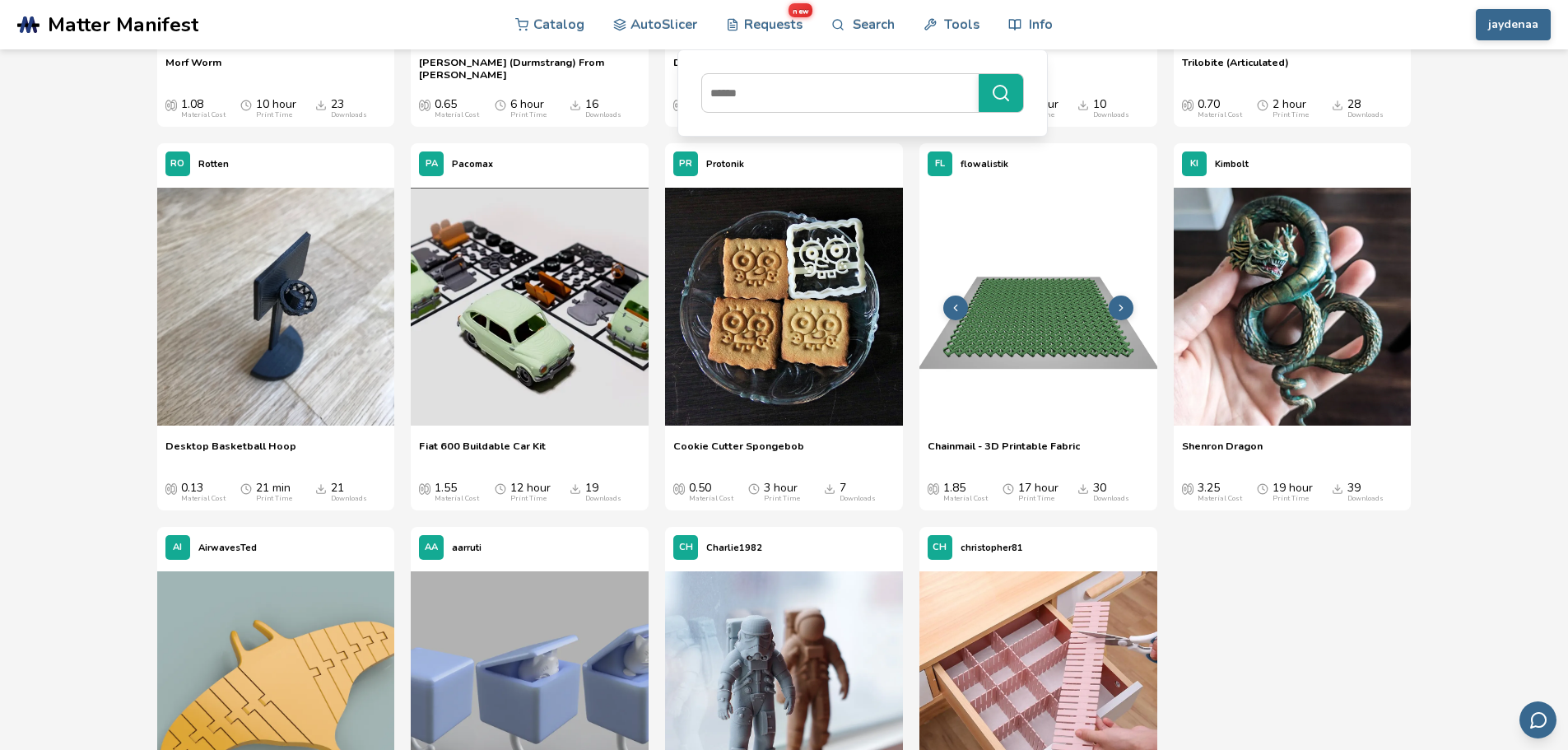
click at [1122, 303] on icon at bounding box center [1122, 308] width 12 height 12
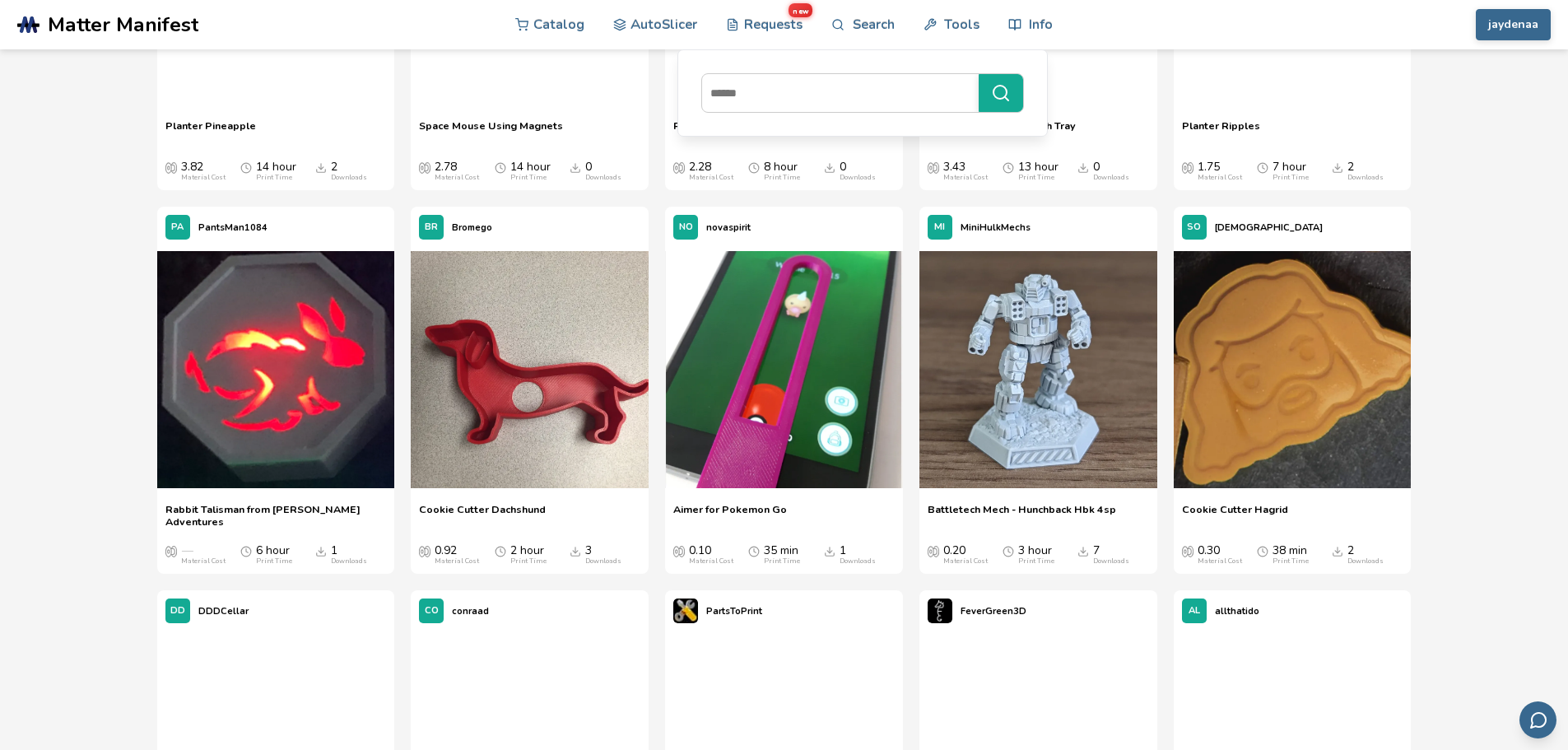
scroll to position [40211, 0]
